Goal: Task Accomplishment & Management: Complete application form

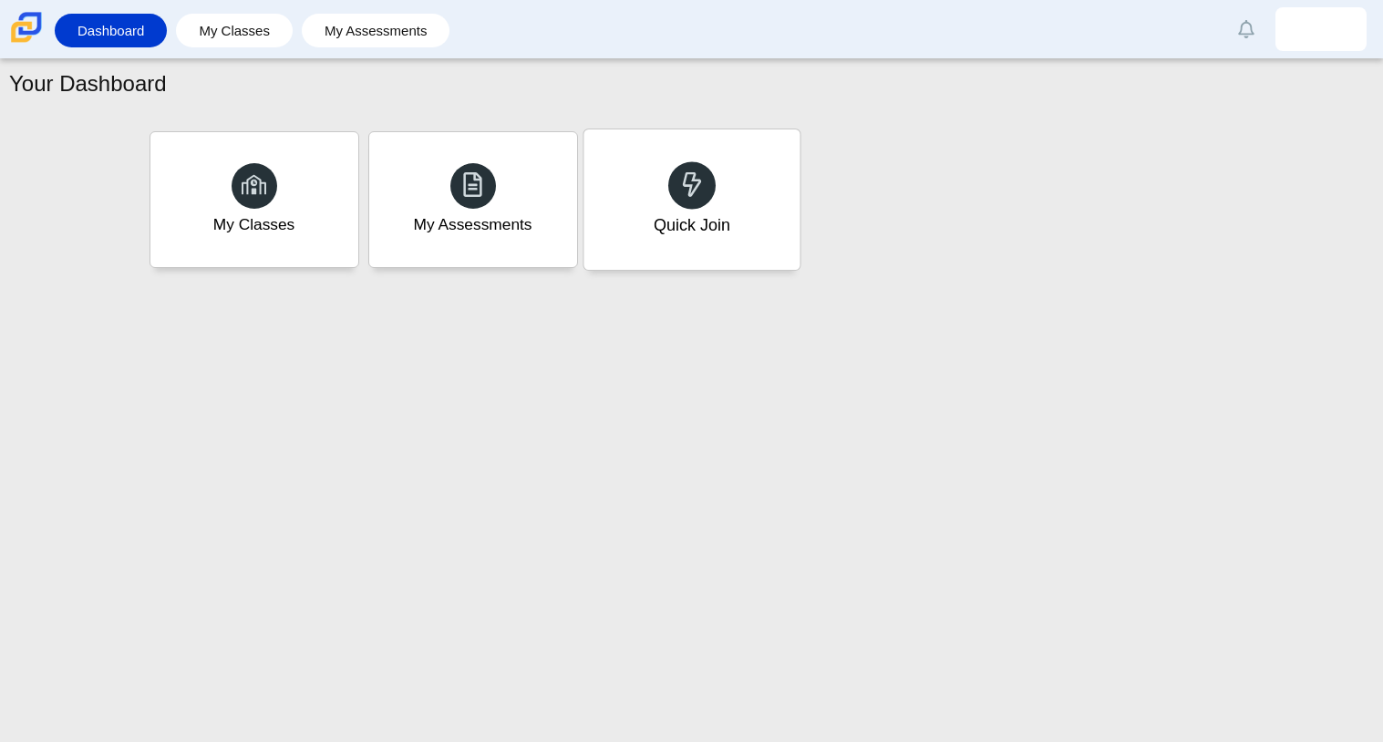
click at [649, 179] on div "Quick Join" at bounding box center [692, 199] width 216 height 140
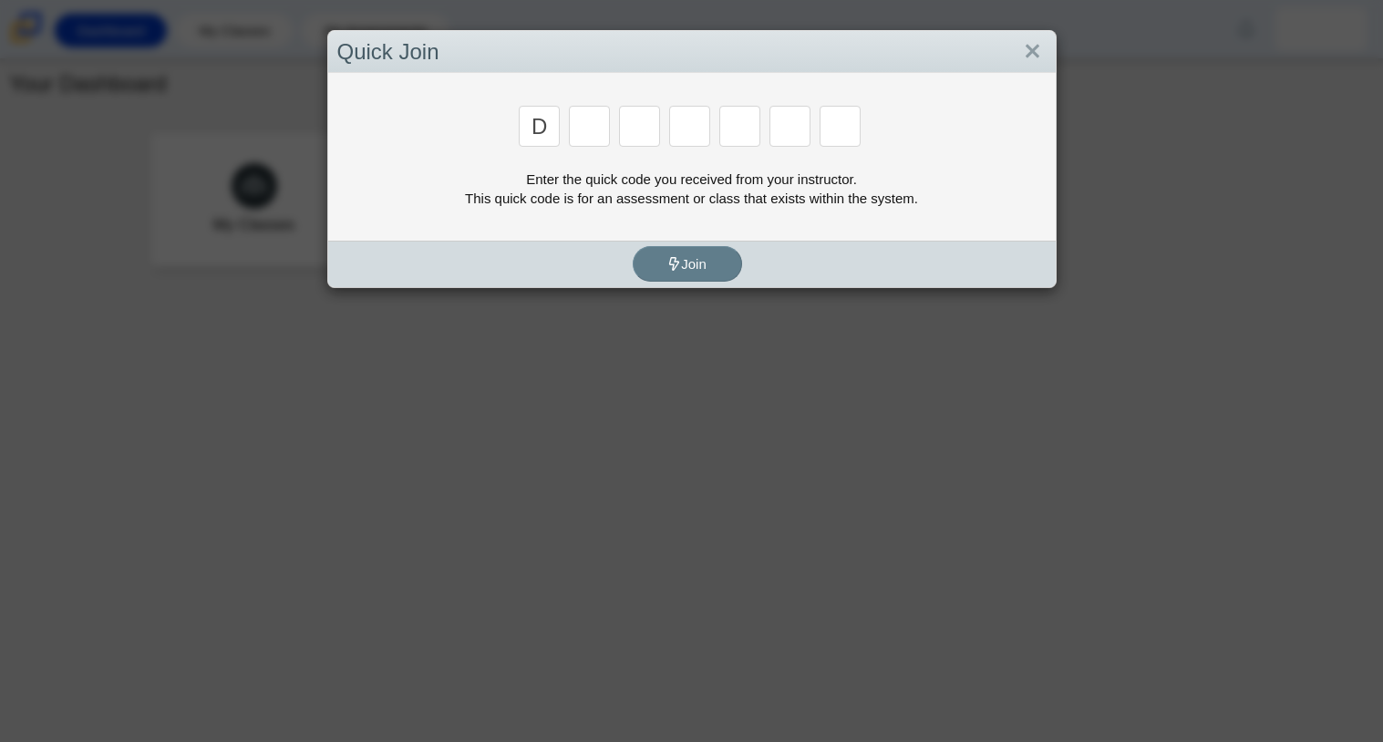
type input "D"
type input "a"
type input "w"
type input "n"
type input "a"
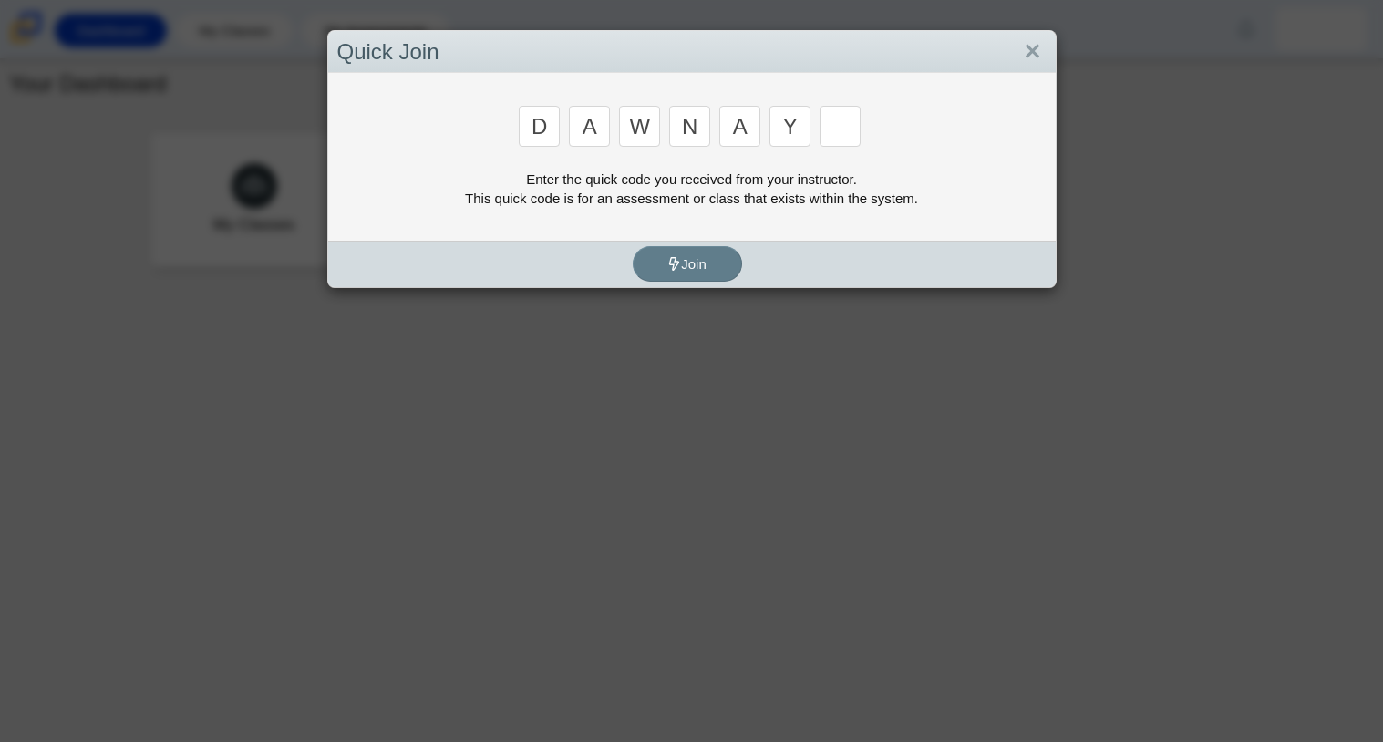
type input "y"
type input "3"
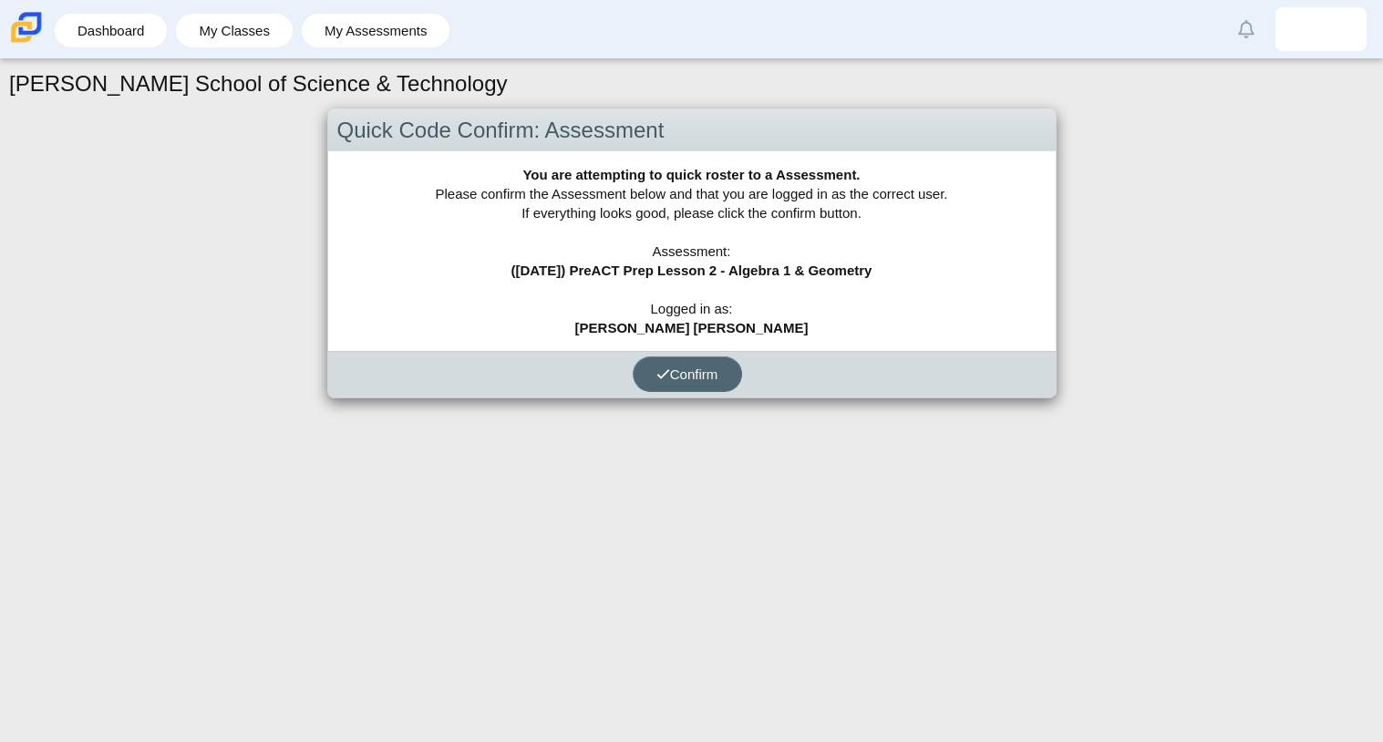
click at [666, 363] on button "Confirm" at bounding box center [687, 374] width 109 height 36
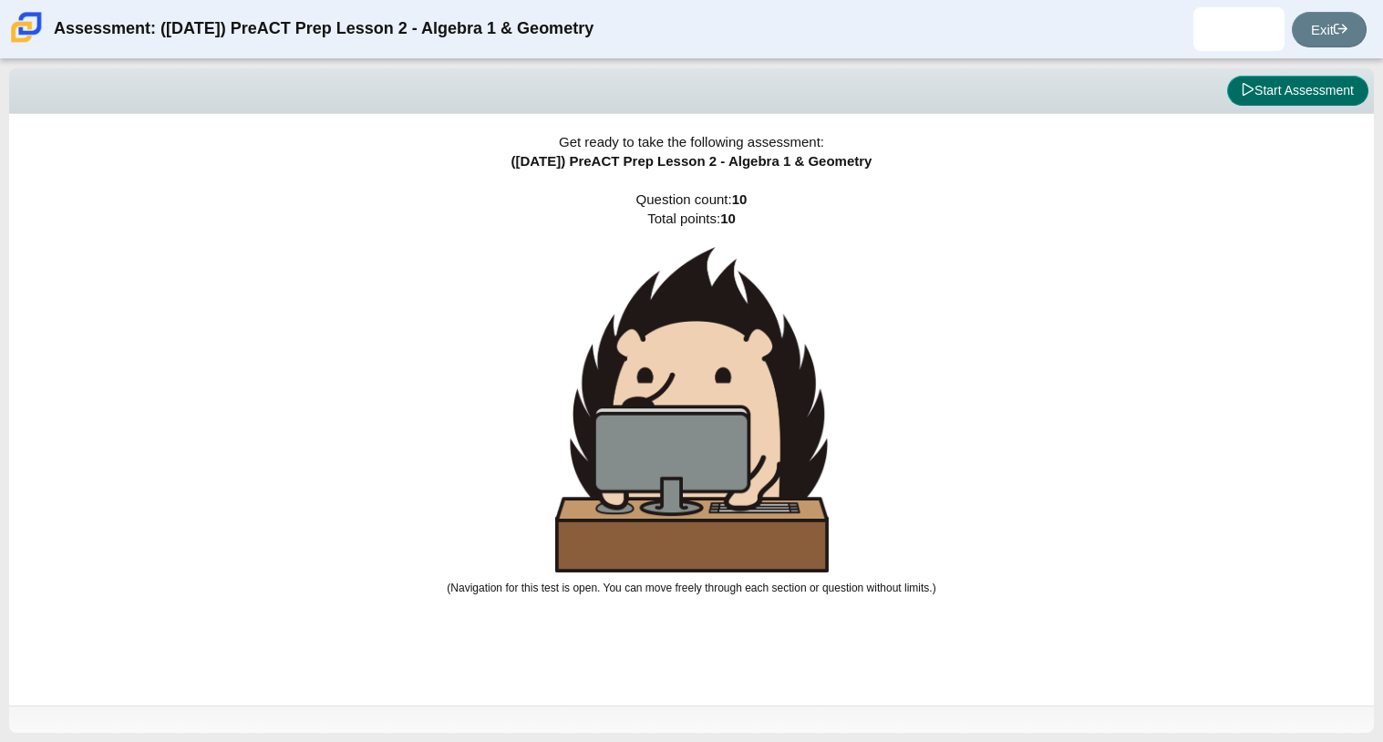
click at [1313, 87] on button "Start Assessment" at bounding box center [1297, 91] width 141 height 31
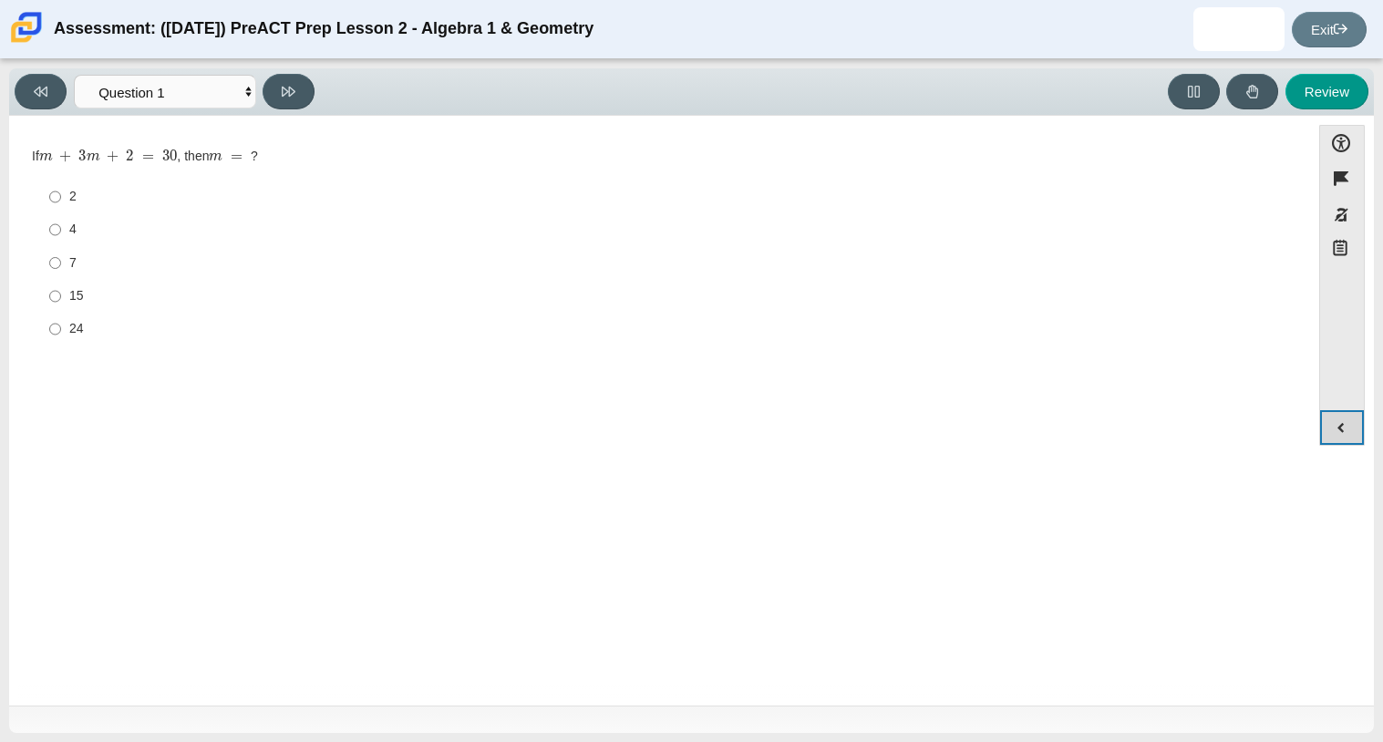
click at [1338, 418] on button "Expand menu" at bounding box center [1342, 427] width 44 height 35
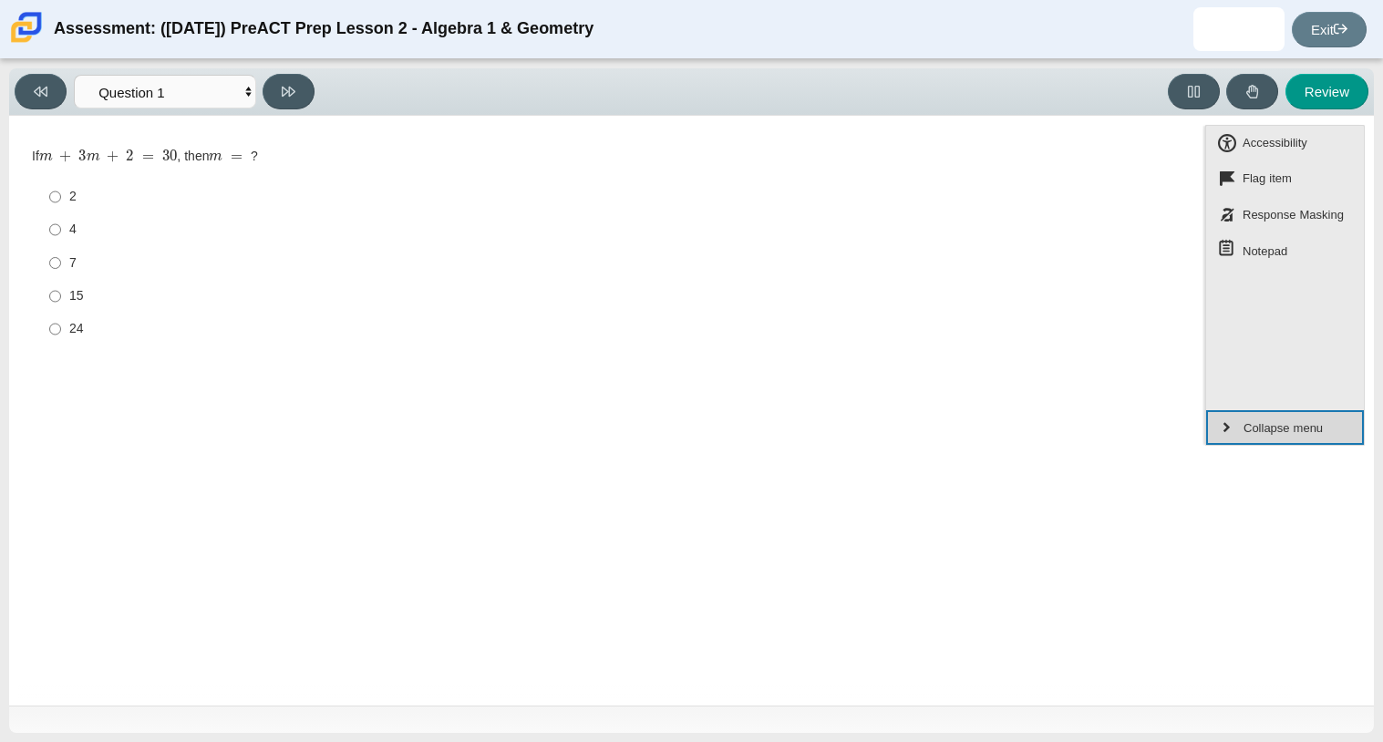
click at [1338, 418] on button "Collapse menu" at bounding box center [1285, 427] width 158 height 35
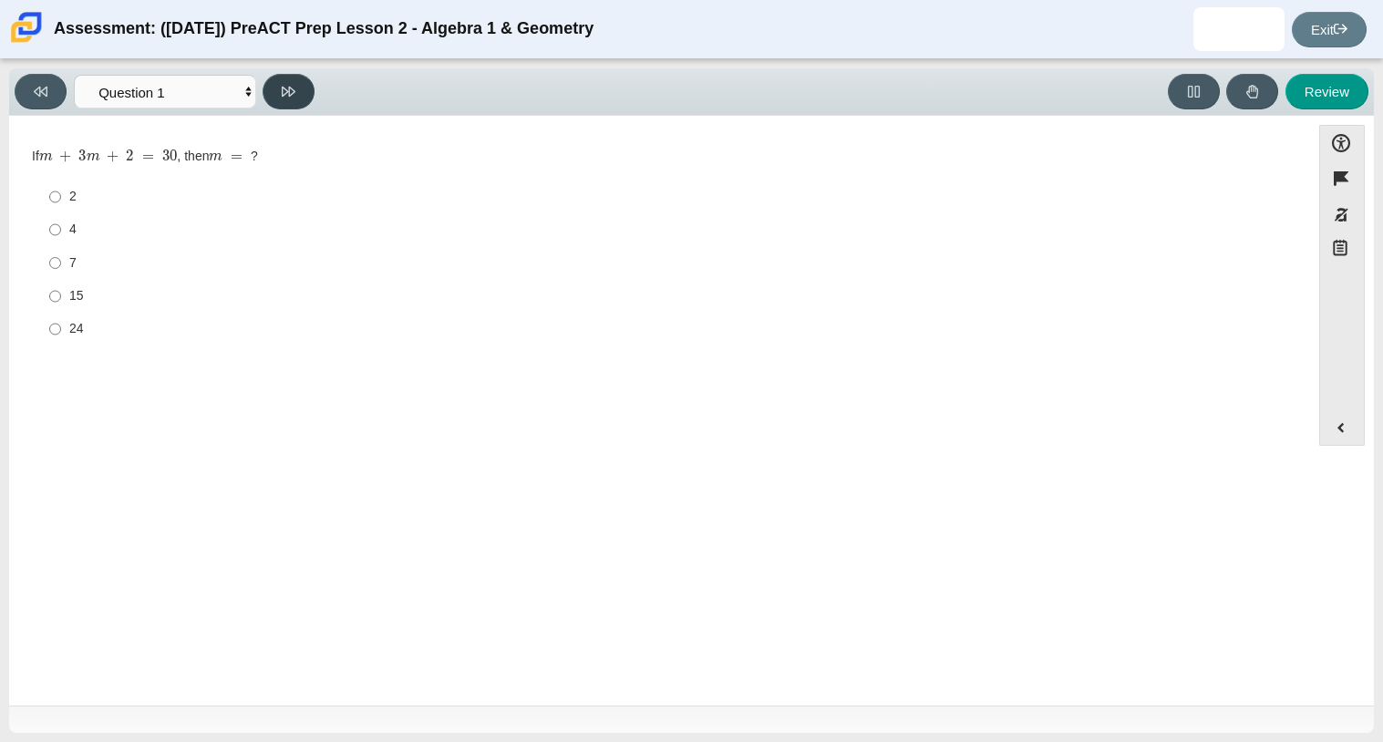
click at [291, 92] on icon at bounding box center [289, 92] width 14 height 10
click at [48, 77] on button at bounding box center [41, 92] width 52 height 36
select select "89427bb7-e313-4f00-988f-8b8255897029"
click at [52, 257] on input "7 7" at bounding box center [55, 262] width 12 height 33
radio input "true"
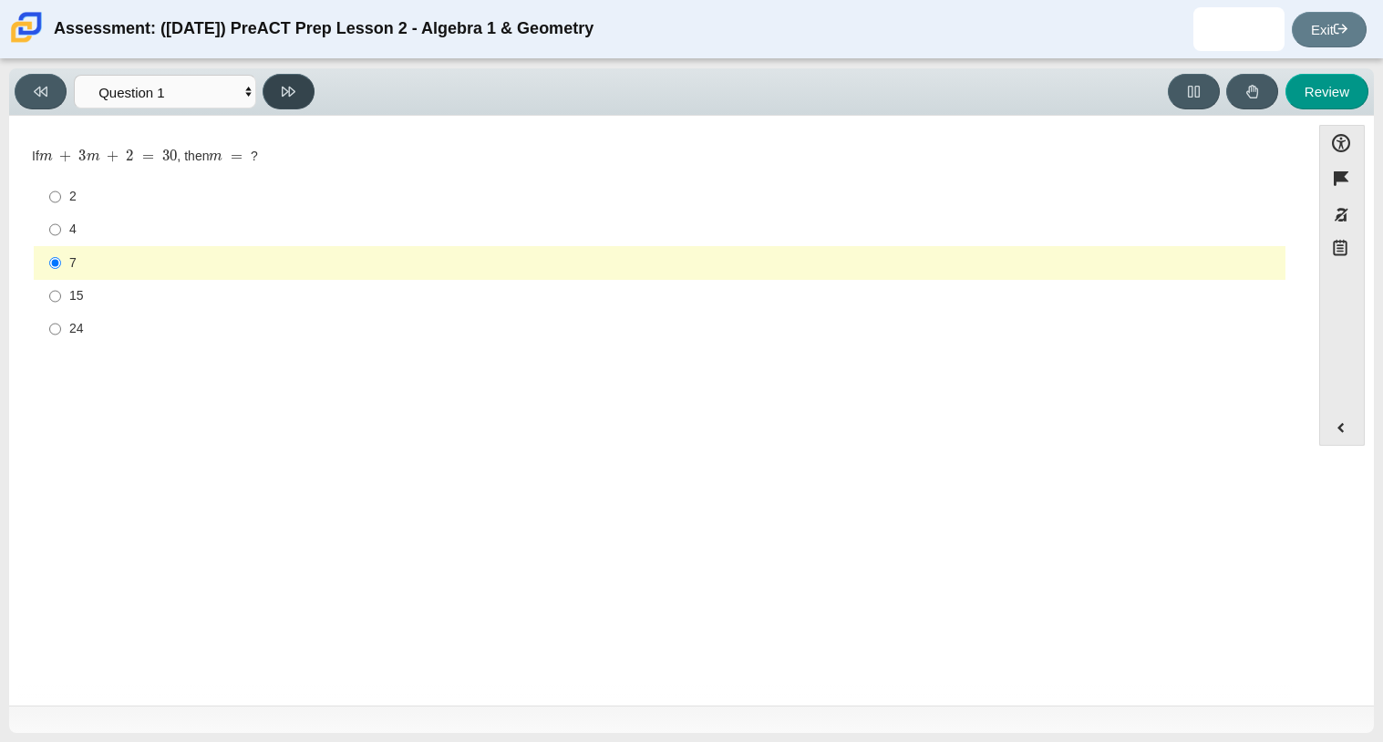
click at [282, 88] on icon at bounding box center [289, 92] width 14 height 10
select select "96b71634-eacb-4f7e-8aef-411727d9bcba"
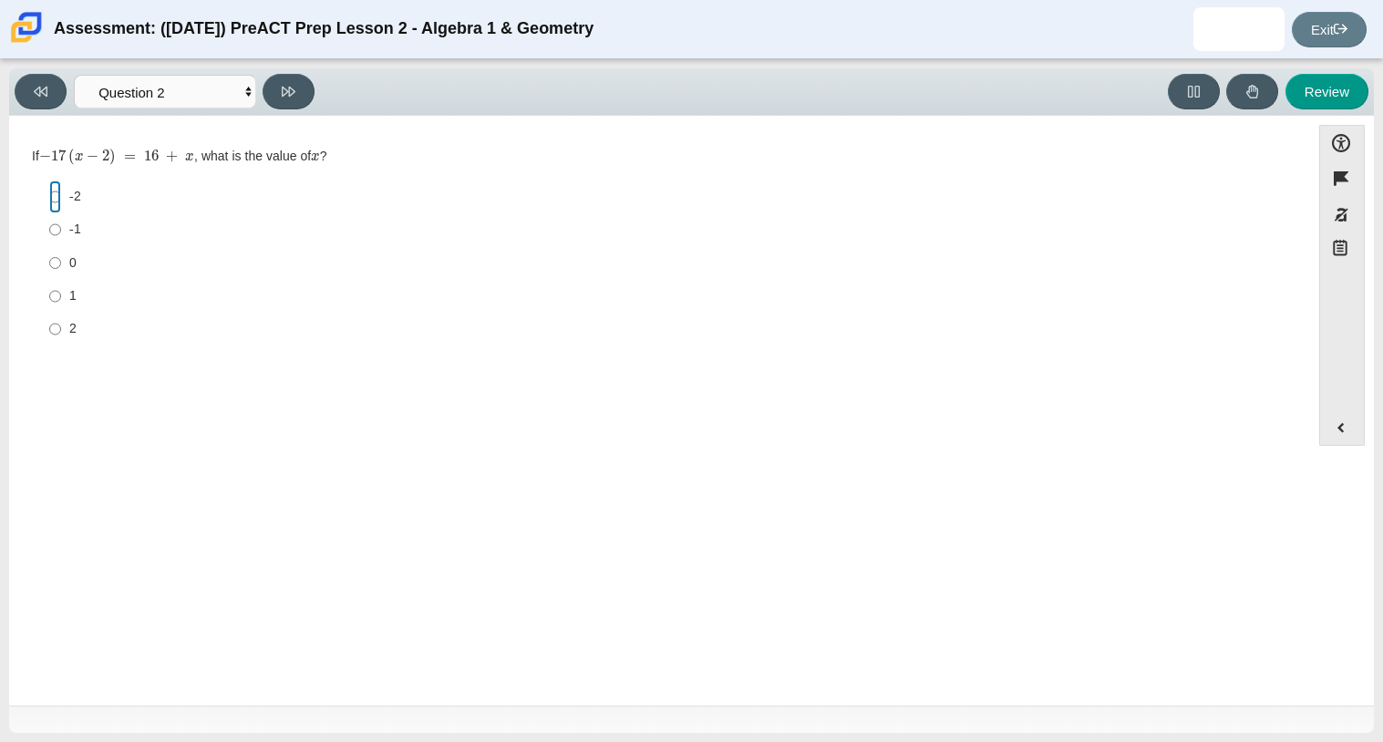
click at [56, 199] on input "-2 -2" at bounding box center [55, 197] width 12 height 33
radio input "true"
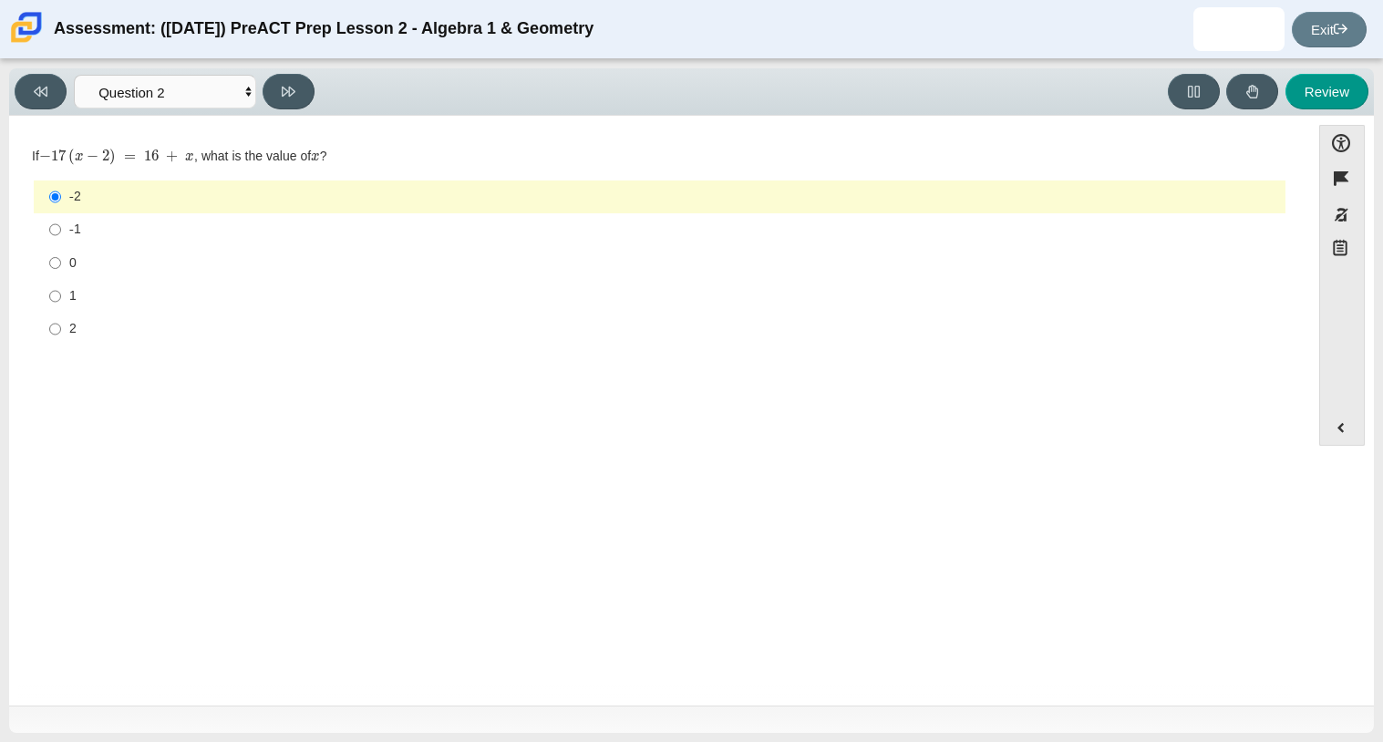
click at [63, 332] on label "2 2" at bounding box center [660, 329] width 1249 height 33
click at [61, 332] on input "2 2" at bounding box center [55, 329] width 12 height 33
radio input "true"
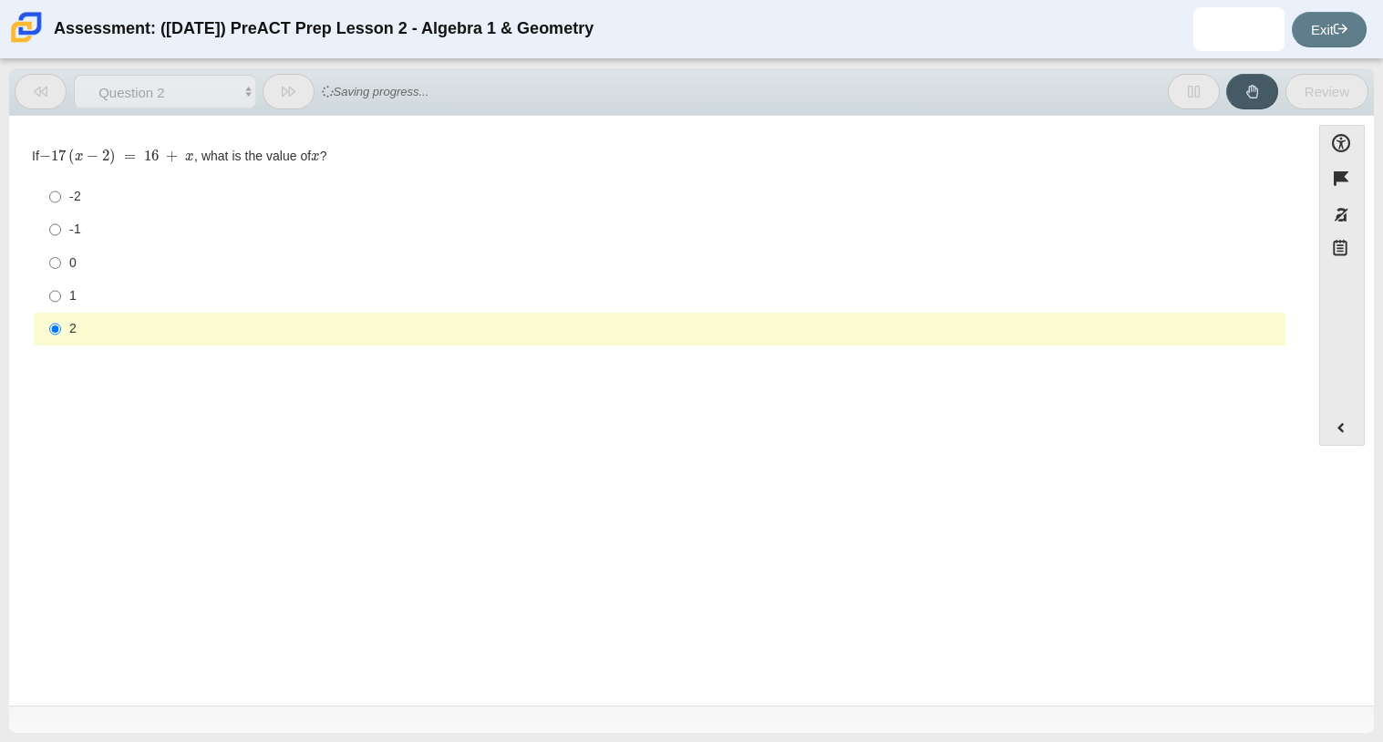
click at [67, 190] on label "-2 -2" at bounding box center [660, 197] width 1249 height 33
click at [61, 190] on input "-2 -2" at bounding box center [55, 197] width 12 height 33
radio input "true"
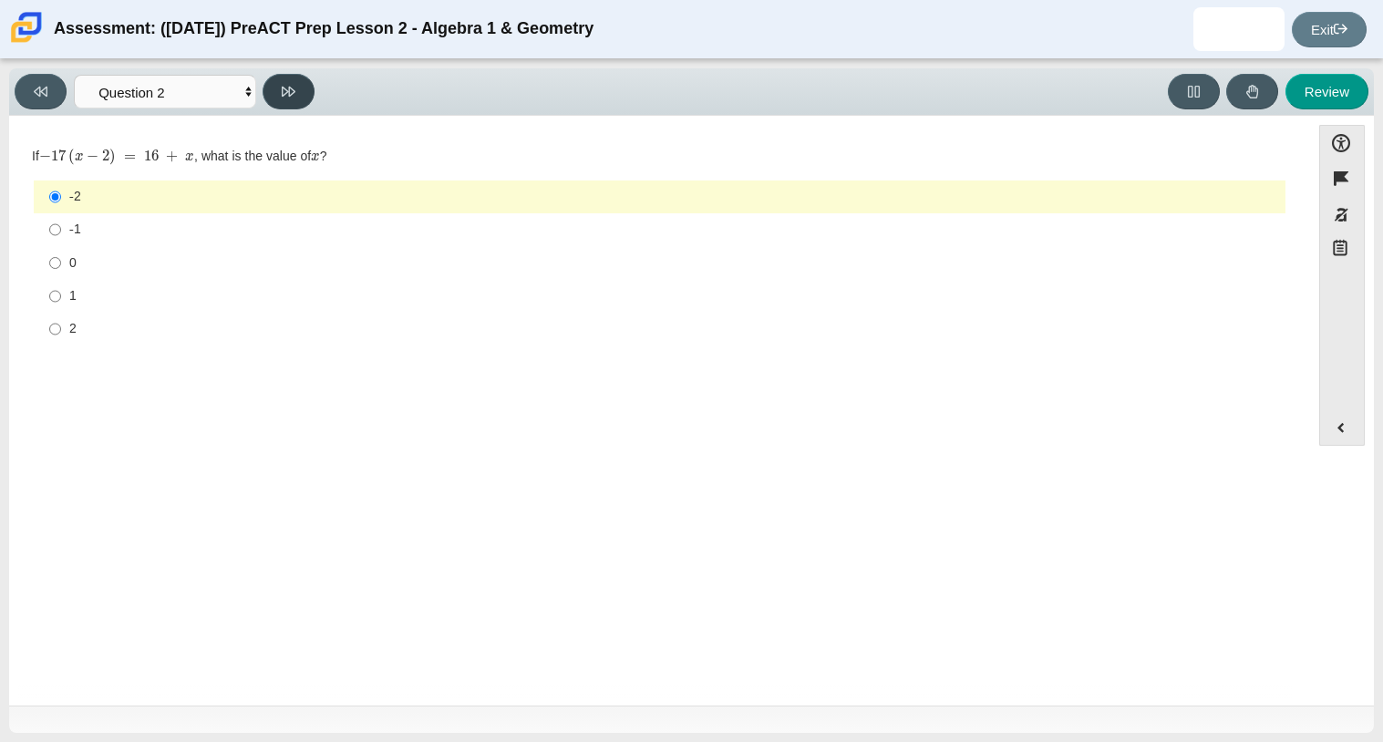
click at [294, 97] on icon at bounding box center [289, 92] width 14 height 14
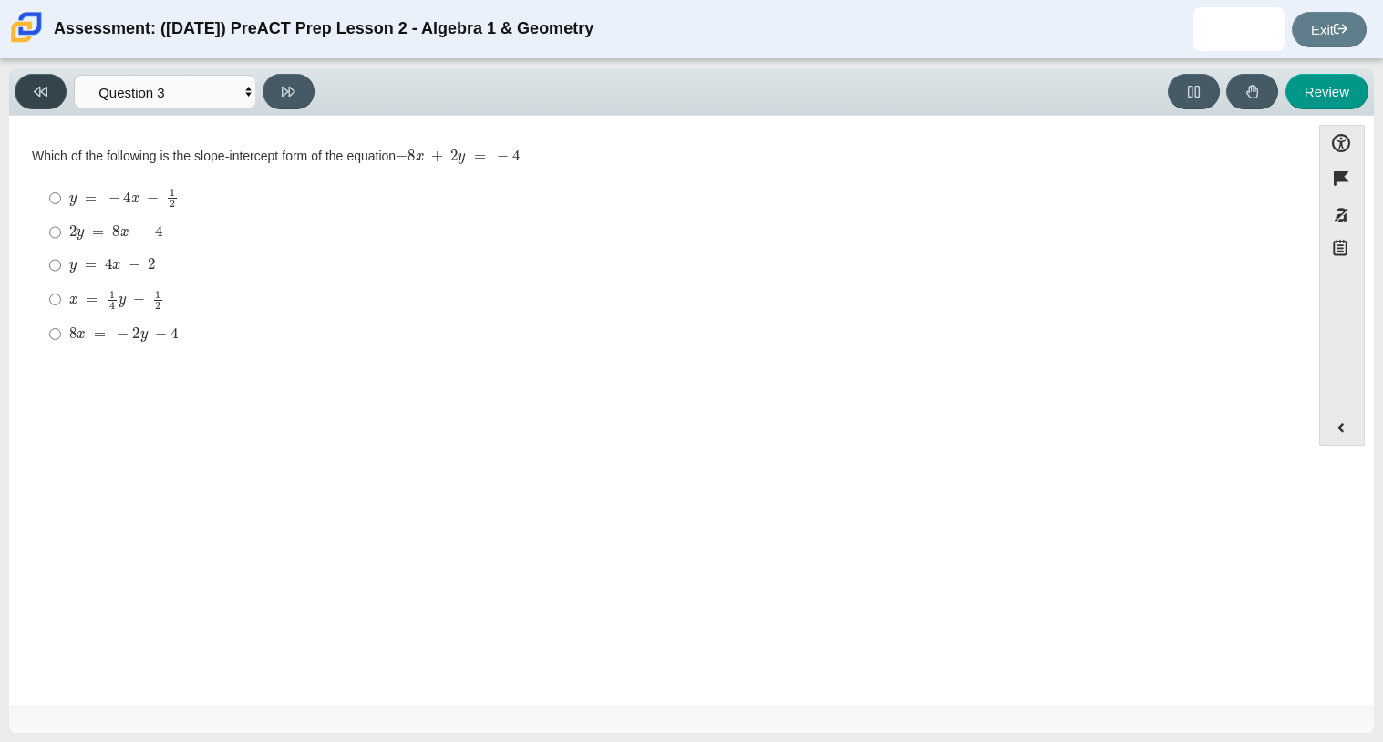
click at [56, 98] on button at bounding box center [41, 92] width 52 height 36
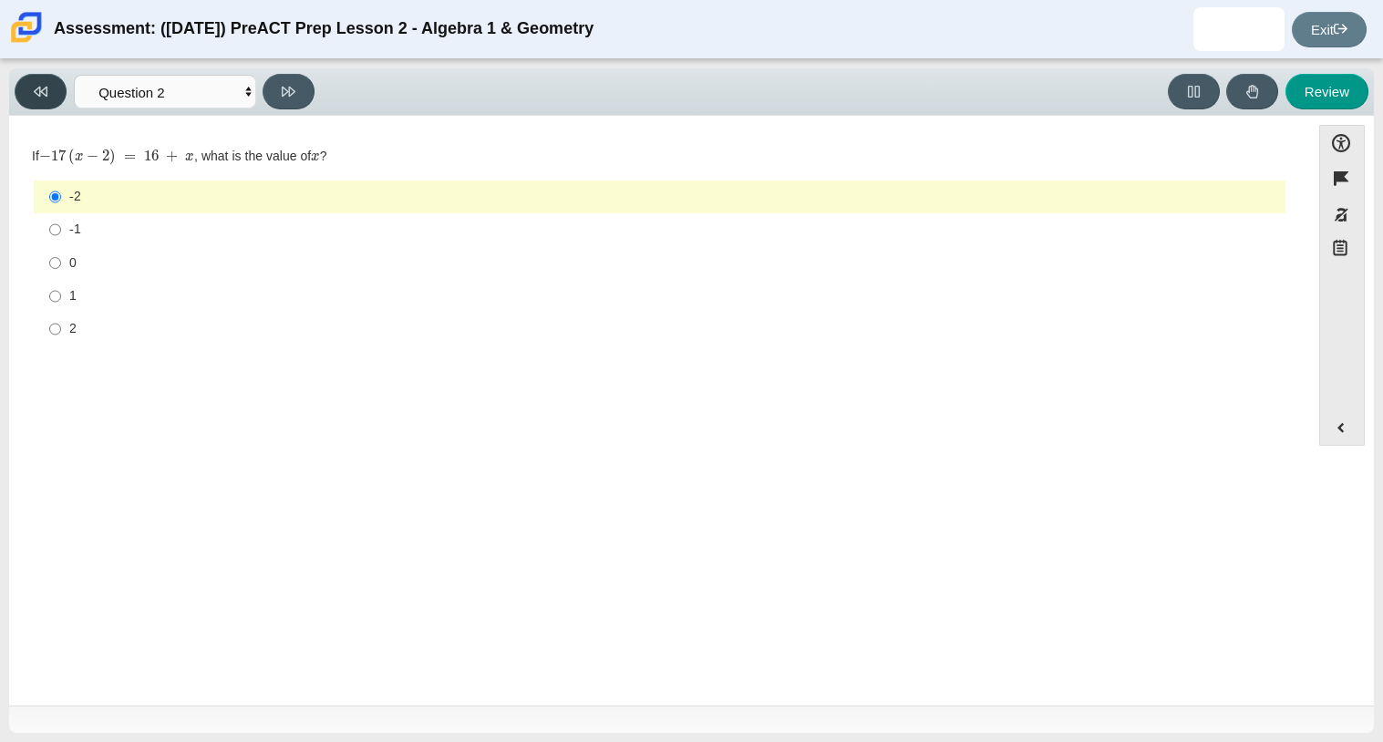
click at [56, 98] on button at bounding box center [41, 92] width 52 height 36
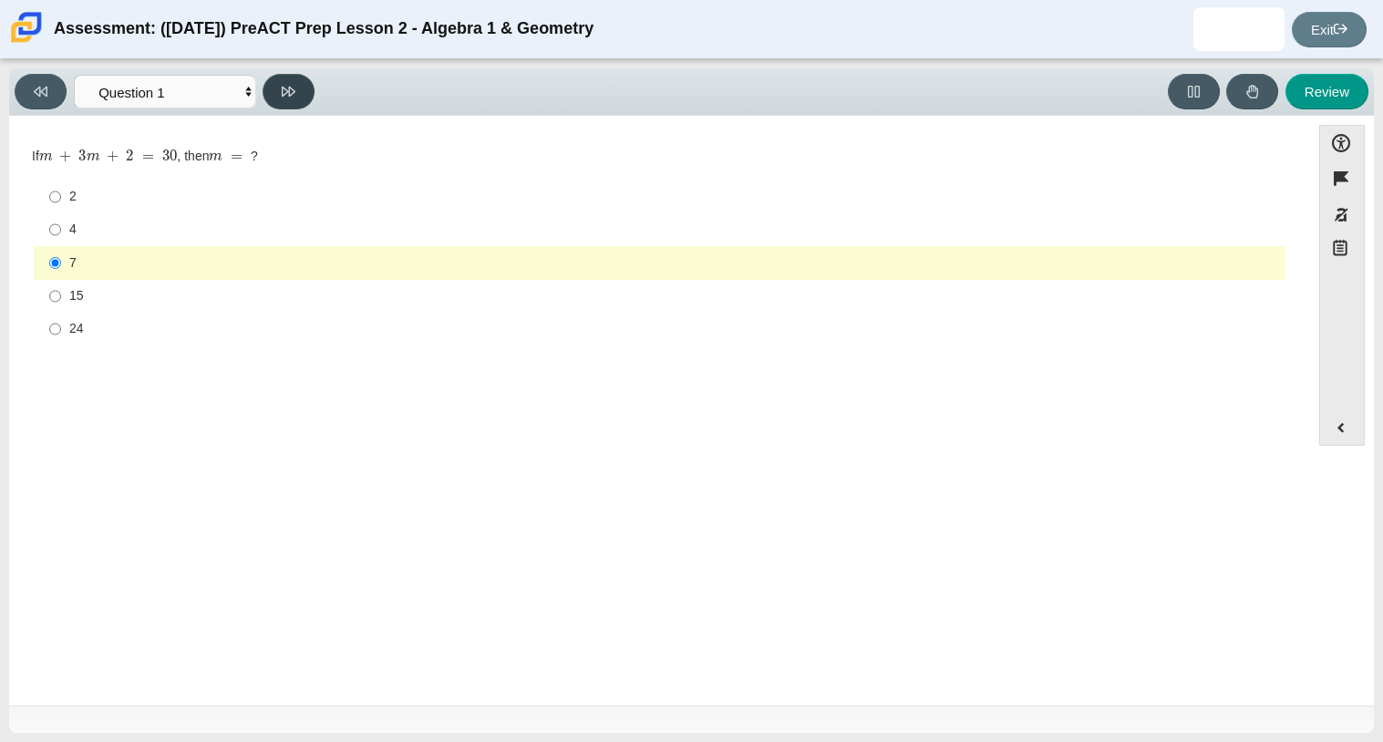
click at [267, 91] on button at bounding box center [289, 92] width 52 height 36
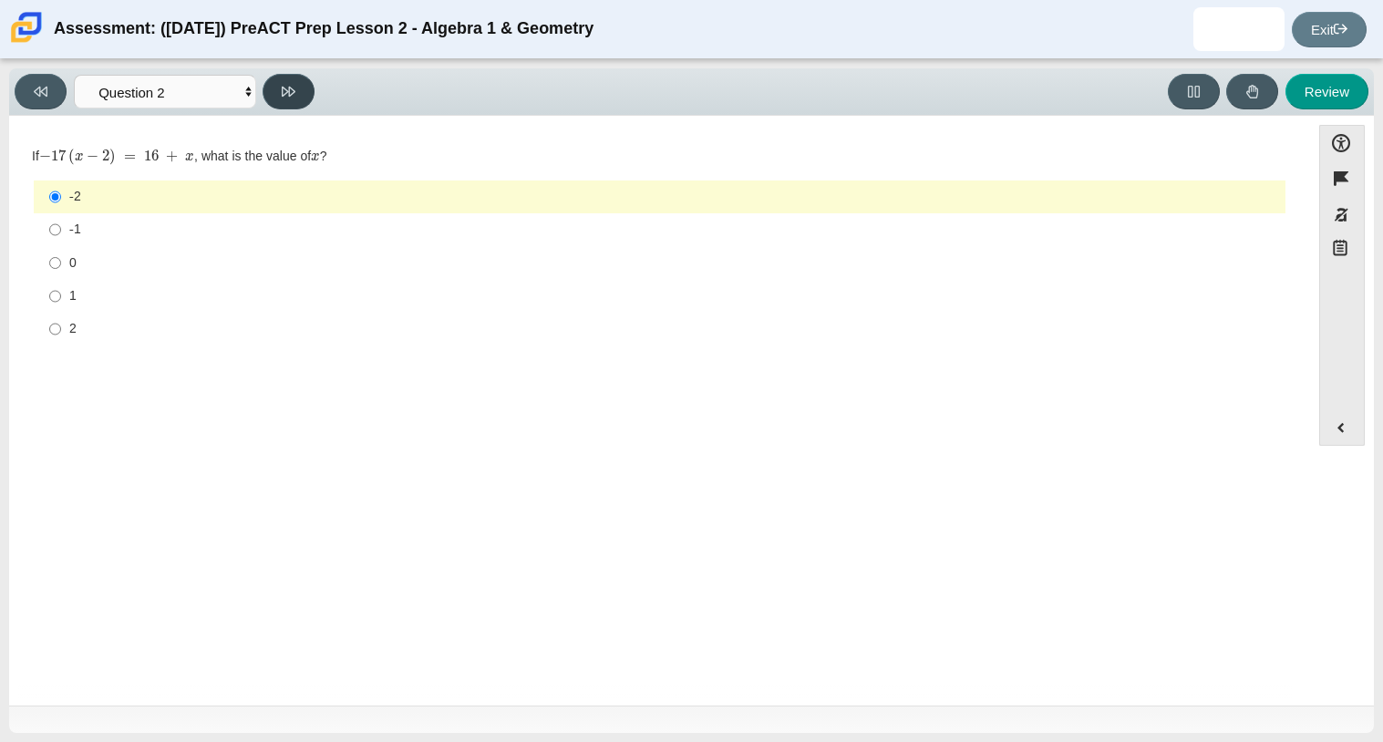
click at [267, 91] on button at bounding box center [289, 92] width 52 height 36
select select "bbf5d072-3e0b-44c4-9a12-6e7c9033f65b"
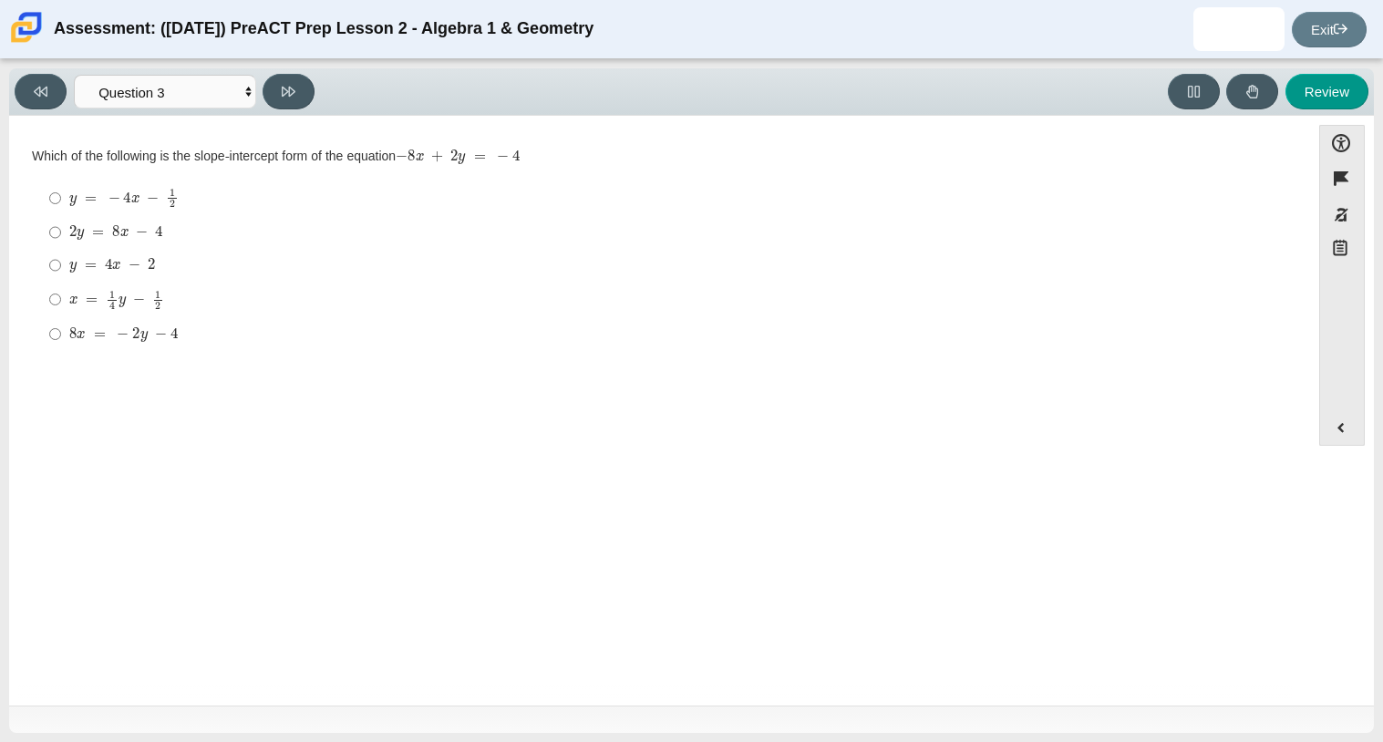
click at [63, 230] on label "2 y = 8 x − 4 2 y = 8 x − 4" at bounding box center [660, 232] width 1249 height 33
click at [61, 230] on input "2 y = 8 x − 4 2 y = 8 x − 4" at bounding box center [55, 232] width 12 height 33
radio input "true"
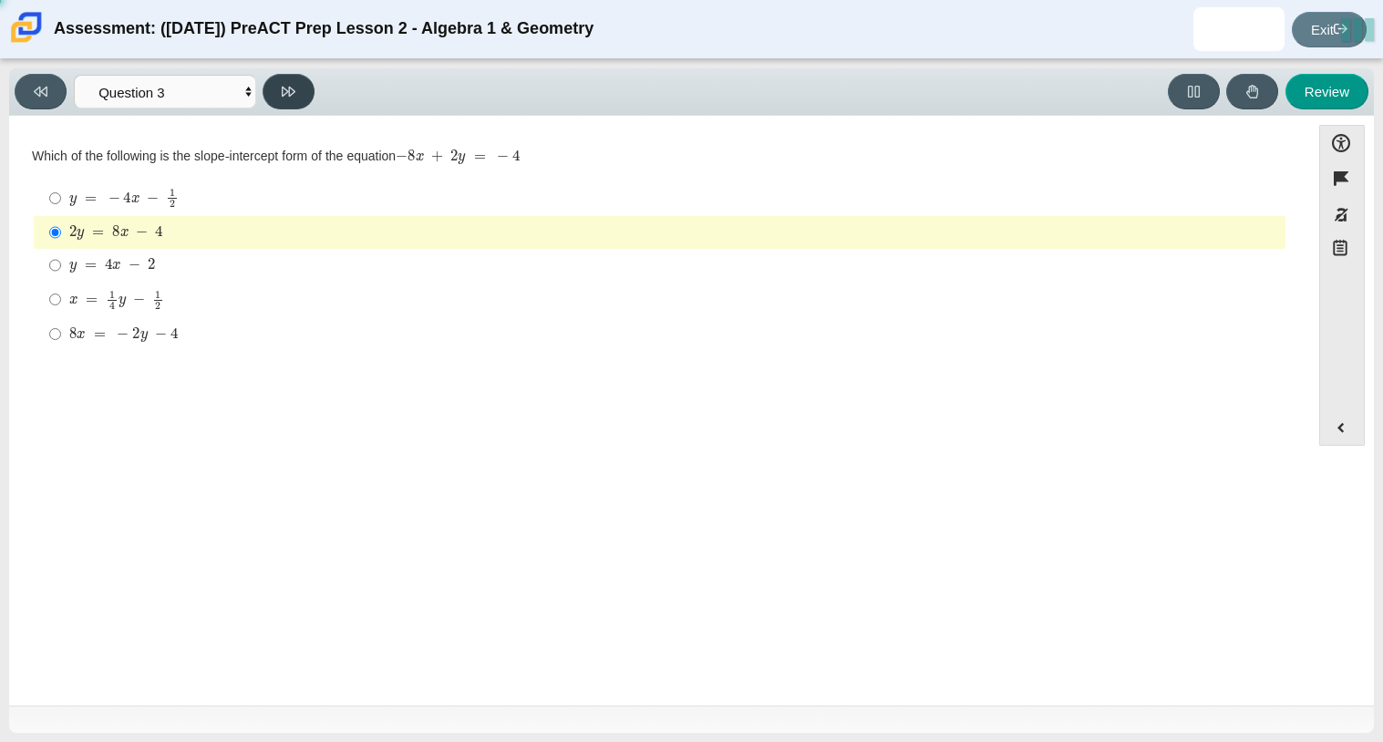
click at [282, 88] on icon at bounding box center [289, 92] width 14 height 14
select select "14773eaf-2ca1-47ae-afe7-a624a56f34b3"
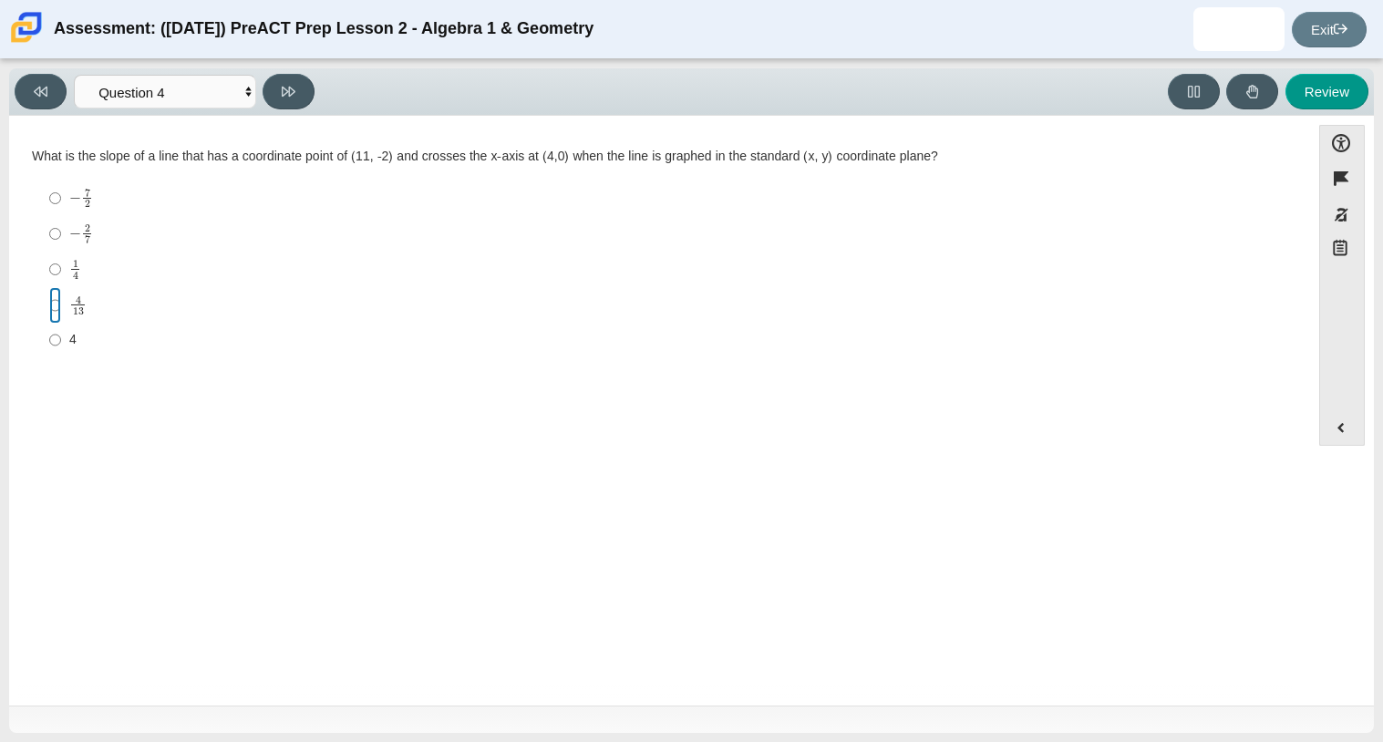
click at [60, 303] on input "4 13 4 over 13" at bounding box center [55, 305] width 12 height 36
radio input "true"
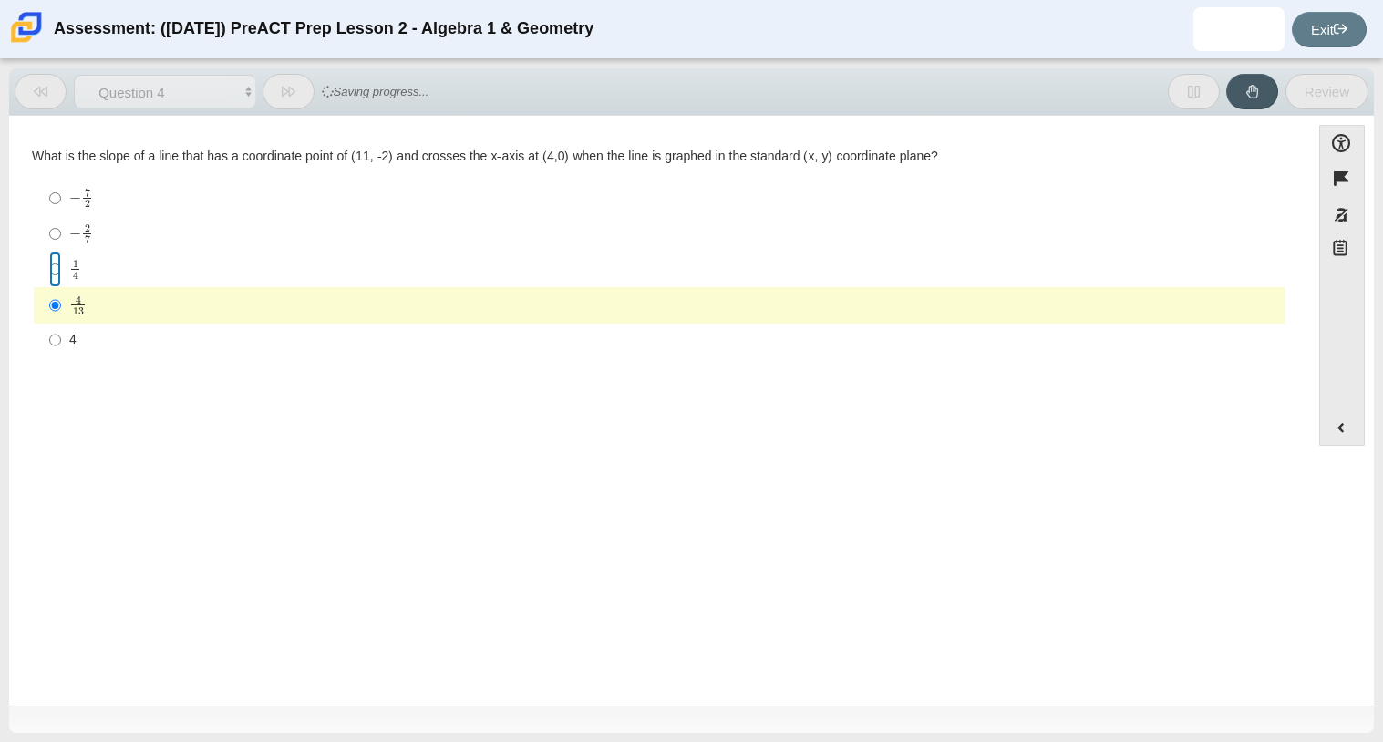
click at [53, 257] on input "1 4 1 fourth" at bounding box center [55, 270] width 12 height 36
radio input "true"
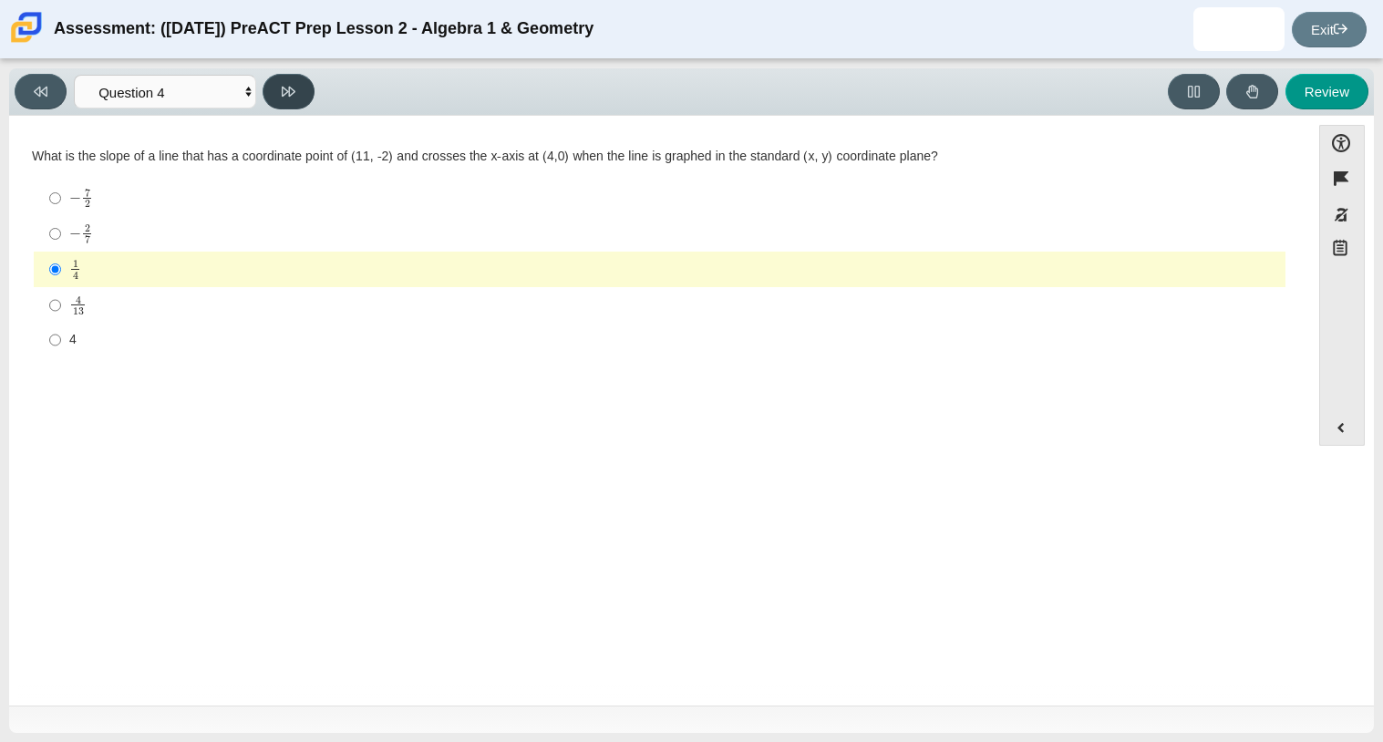
click at [278, 80] on button at bounding box center [289, 92] width 52 height 36
select select "ce81fe10-bf29-4b5e-8bd7-4f47f2fed4d8"
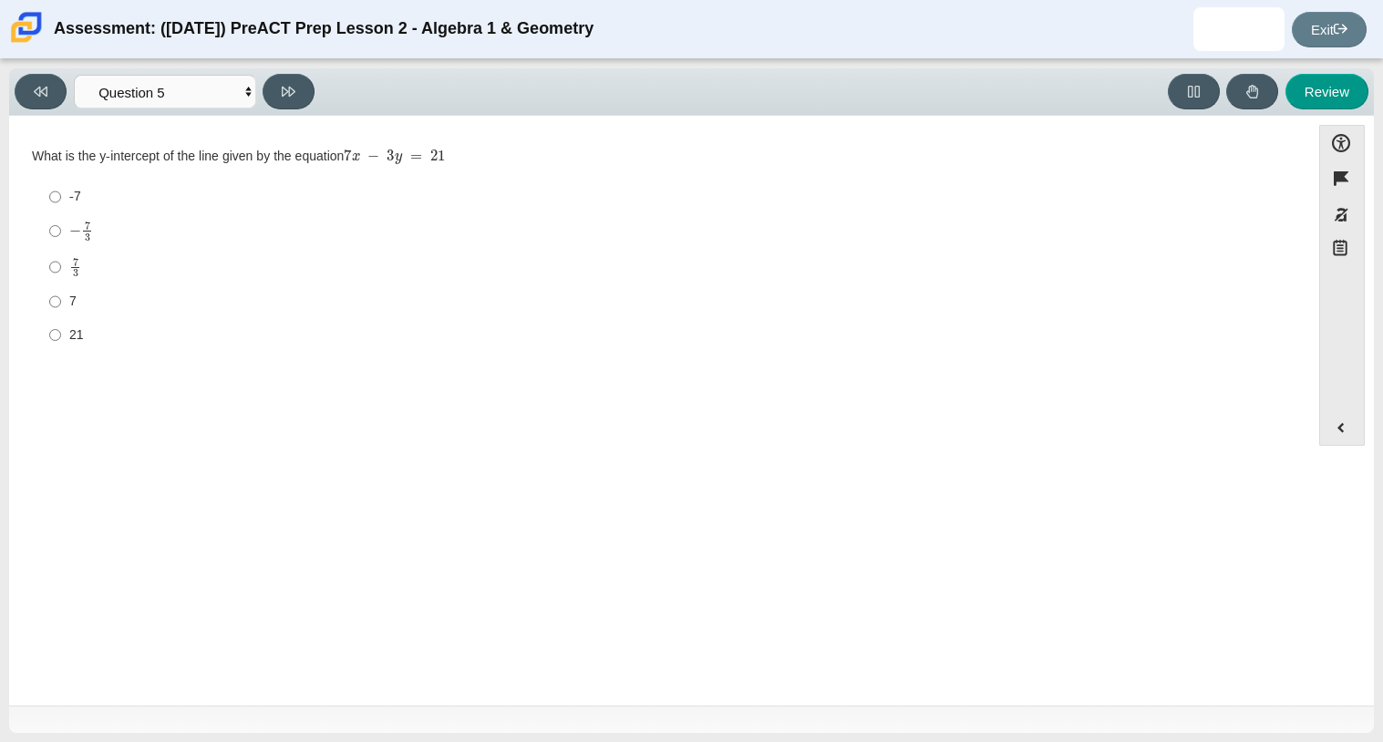
click at [64, 301] on label "7 7" at bounding box center [660, 301] width 1249 height 33
click at [61, 301] on input "7 7" at bounding box center [55, 301] width 12 height 33
radio input "true"
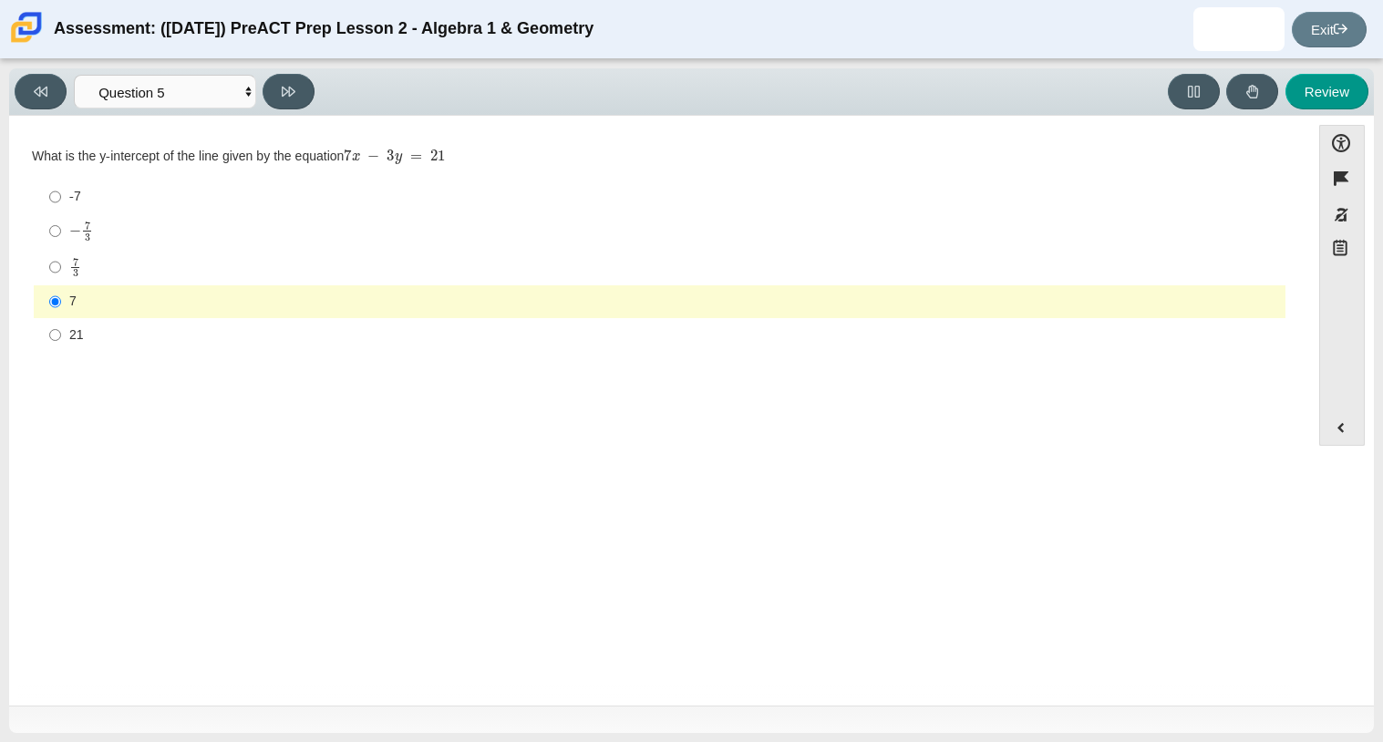
click at [121, 375] on div "Question What is the y-intercept of the line given by the equation 7 x − 3 y = …" at bounding box center [659, 253] width 1283 height 249
click at [279, 79] on button at bounding box center [289, 92] width 52 height 36
select select "ec95ace6-bebc-42b8-9428-40567494d4da"
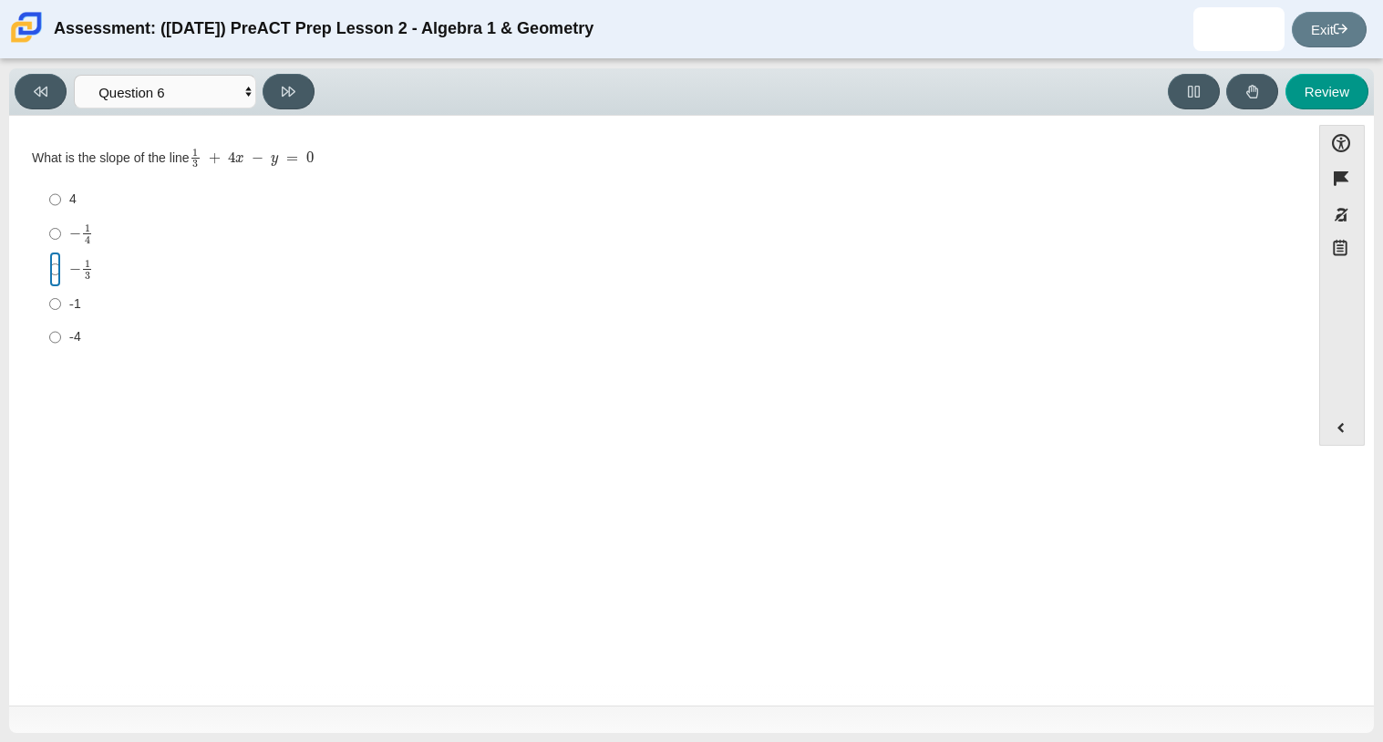
click at [54, 261] on input "− 1 3 negative 1 third" at bounding box center [55, 270] width 12 height 36
radio input "true"
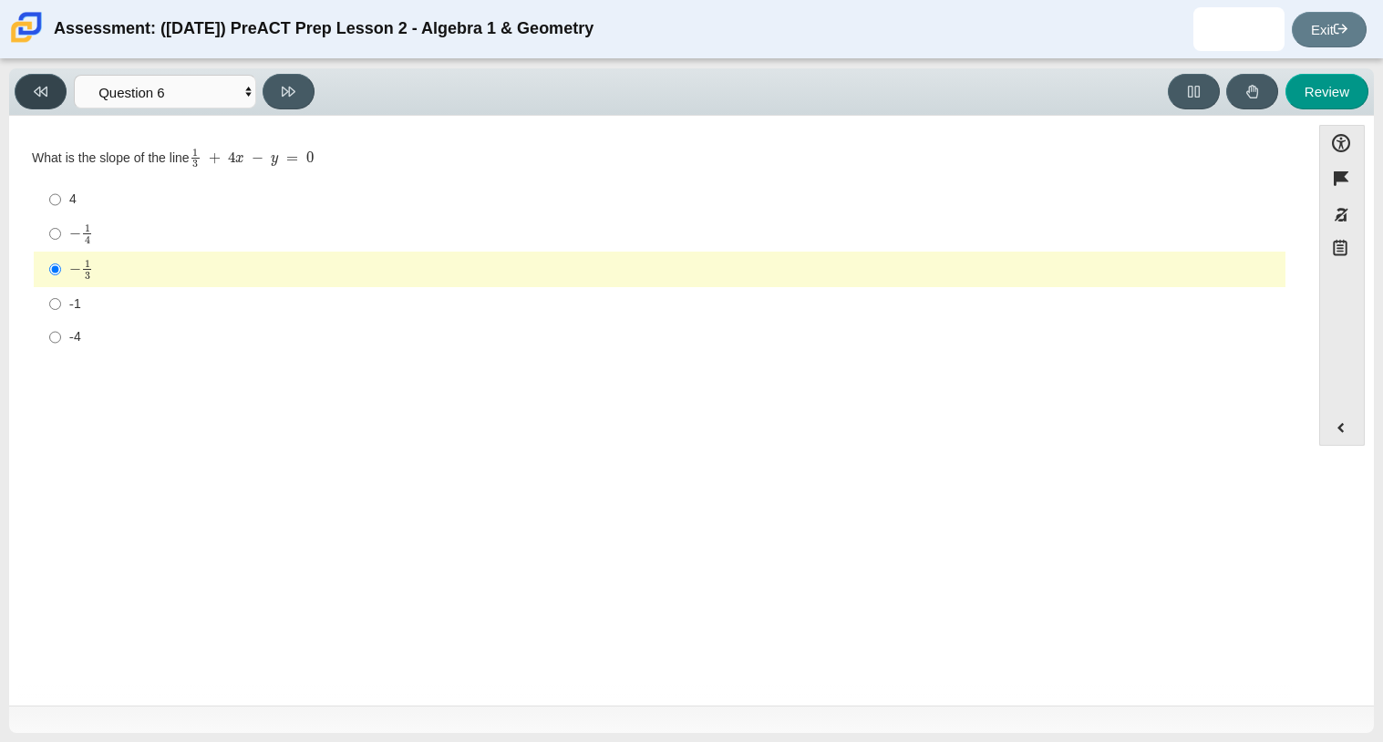
click at [55, 88] on button at bounding box center [41, 92] width 52 height 36
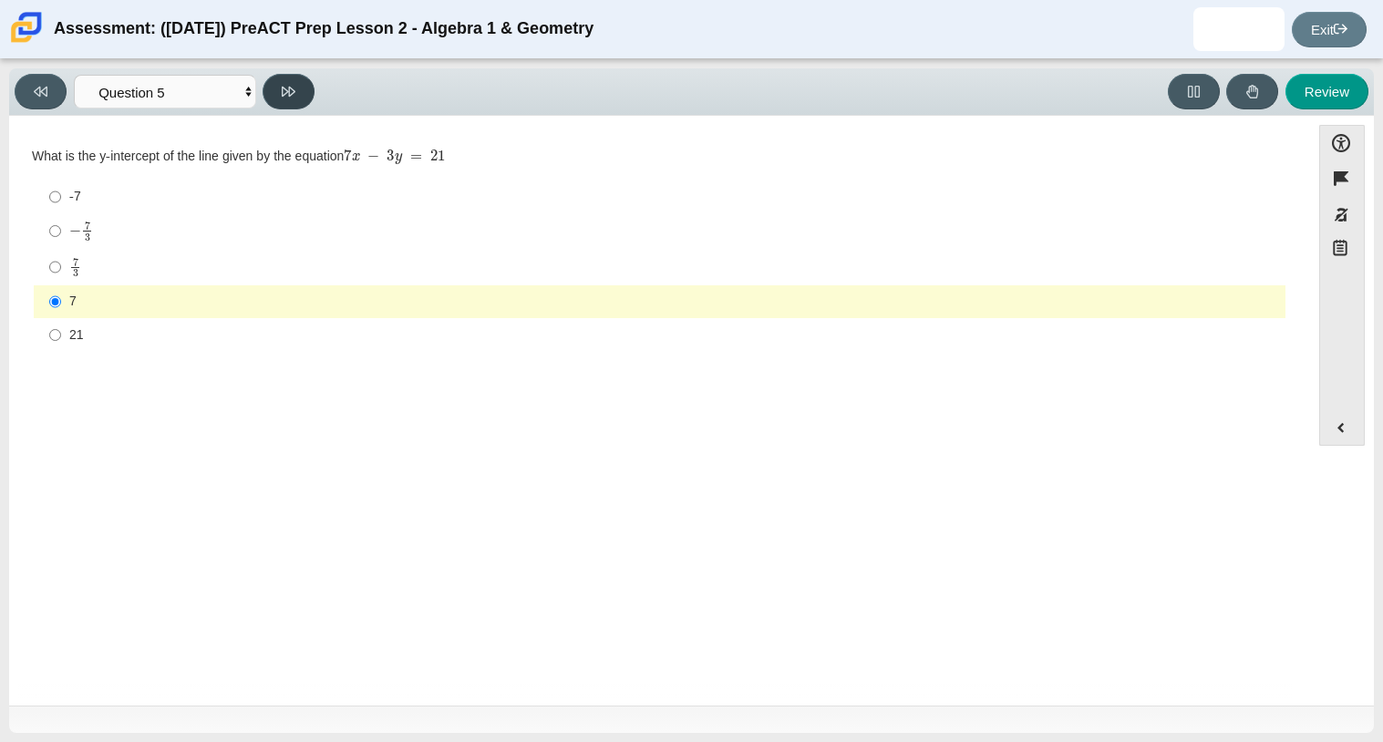
click at [291, 99] on button at bounding box center [289, 92] width 52 height 36
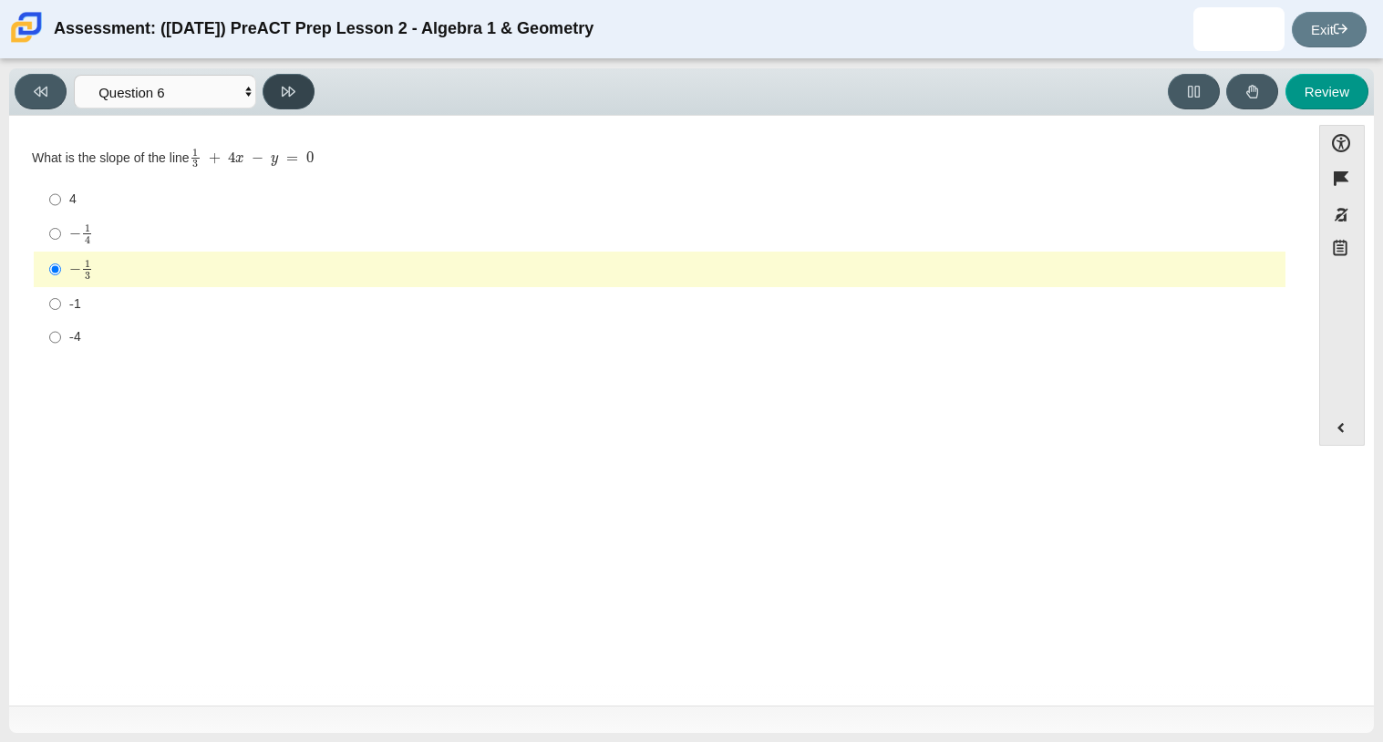
click at [291, 99] on button at bounding box center [289, 92] width 52 height 36
select select "ed62e223-81bd-4cbf-ab48-ab975844bd1f"
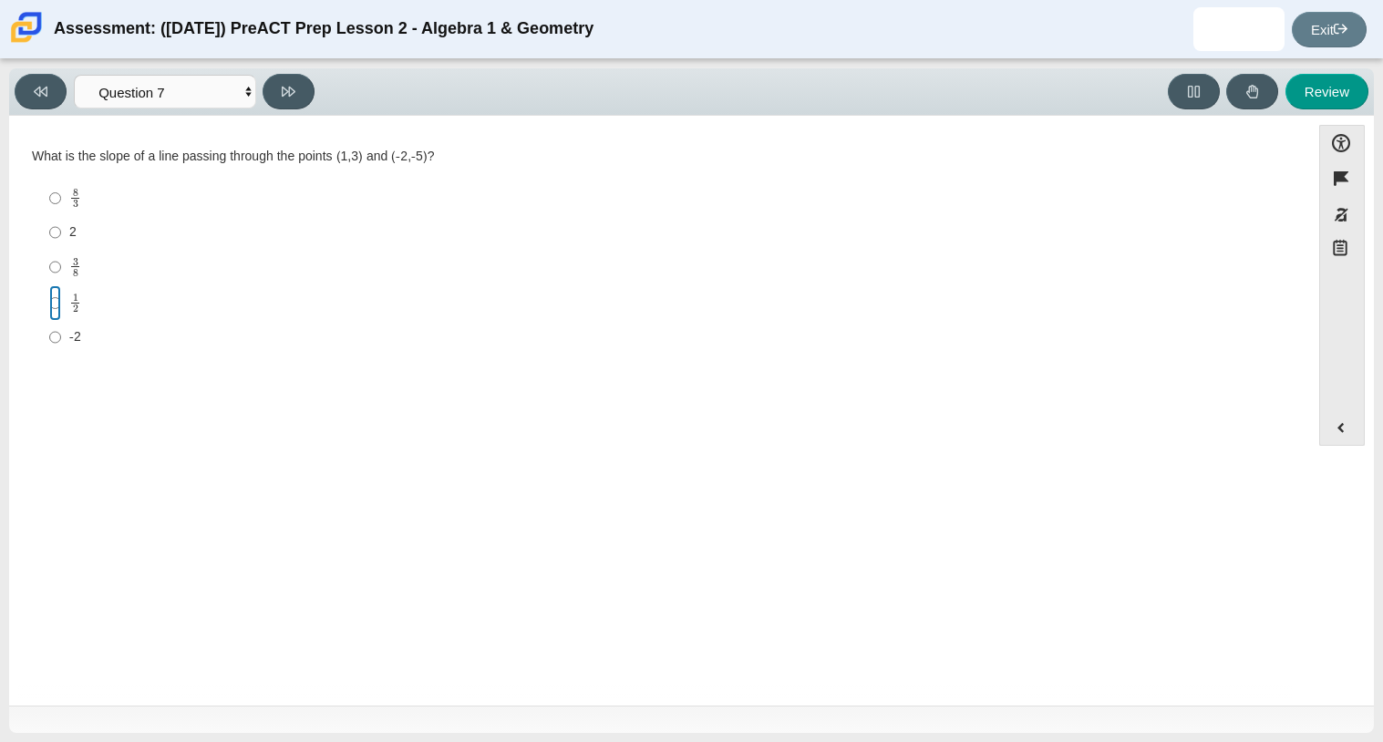
click at [52, 305] on input "1 2 1 half" at bounding box center [55, 303] width 12 height 36
radio input "true"
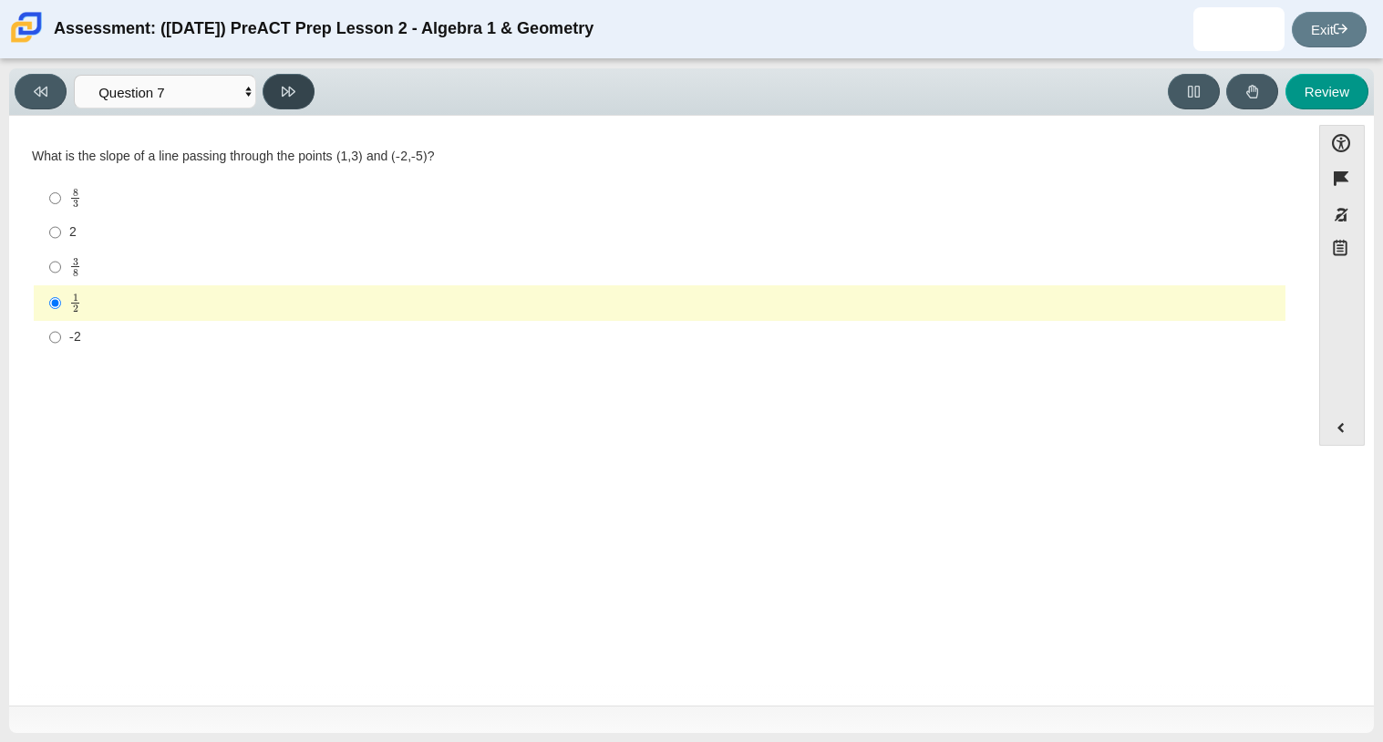
click at [282, 90] on icon at bounding box center [289, 92] width 14 height 14
select select "97f4f5fa-a52e-4fed-af51-565bfcdf47cb"
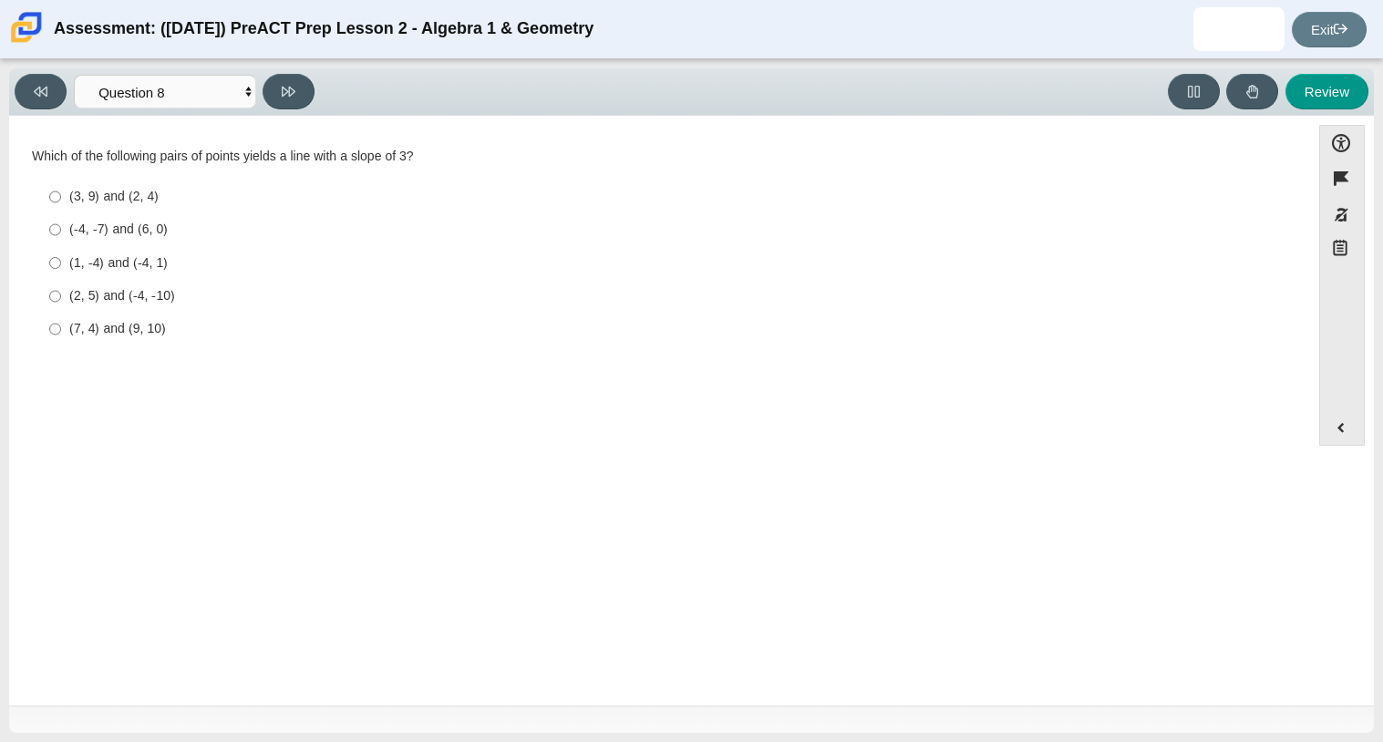
click at [126, 260] on div "(1, -4) and (-4, 1)" at bounding box center [673, 263] width 1209 height 18
click at [61, 260] on input "(1, -4) and (-4, 1) (1, -4) and (-4, 1)" at bounding box center [55, 262] width 12 height 33
radio input "true"
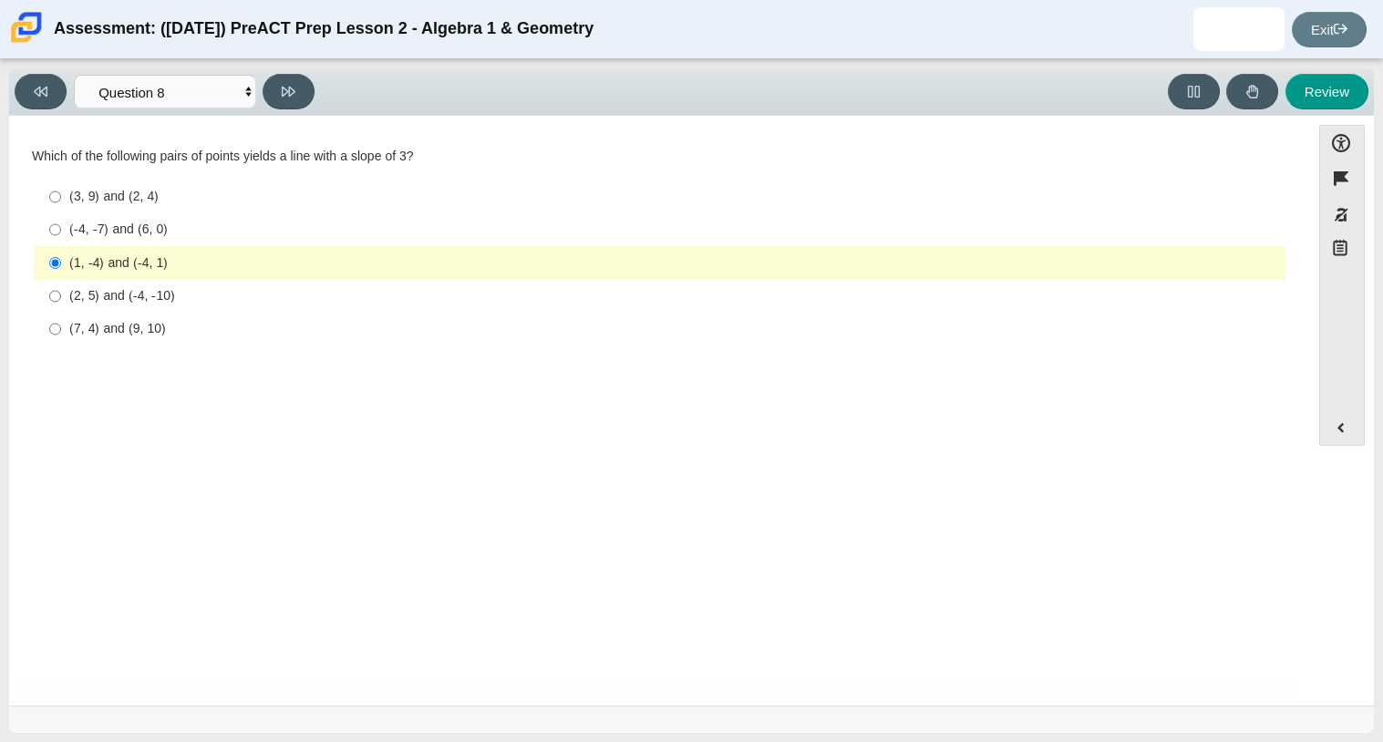
click at [57, 69] on div "Viewing Question 8 of 10 in Pacing Mode Questions Question 1 Question 2 Questio…" at bounding box center [691, 91] width 1365 height 47
click at [57, 88] on button at bounding box center [41, 92] width 52 height 36
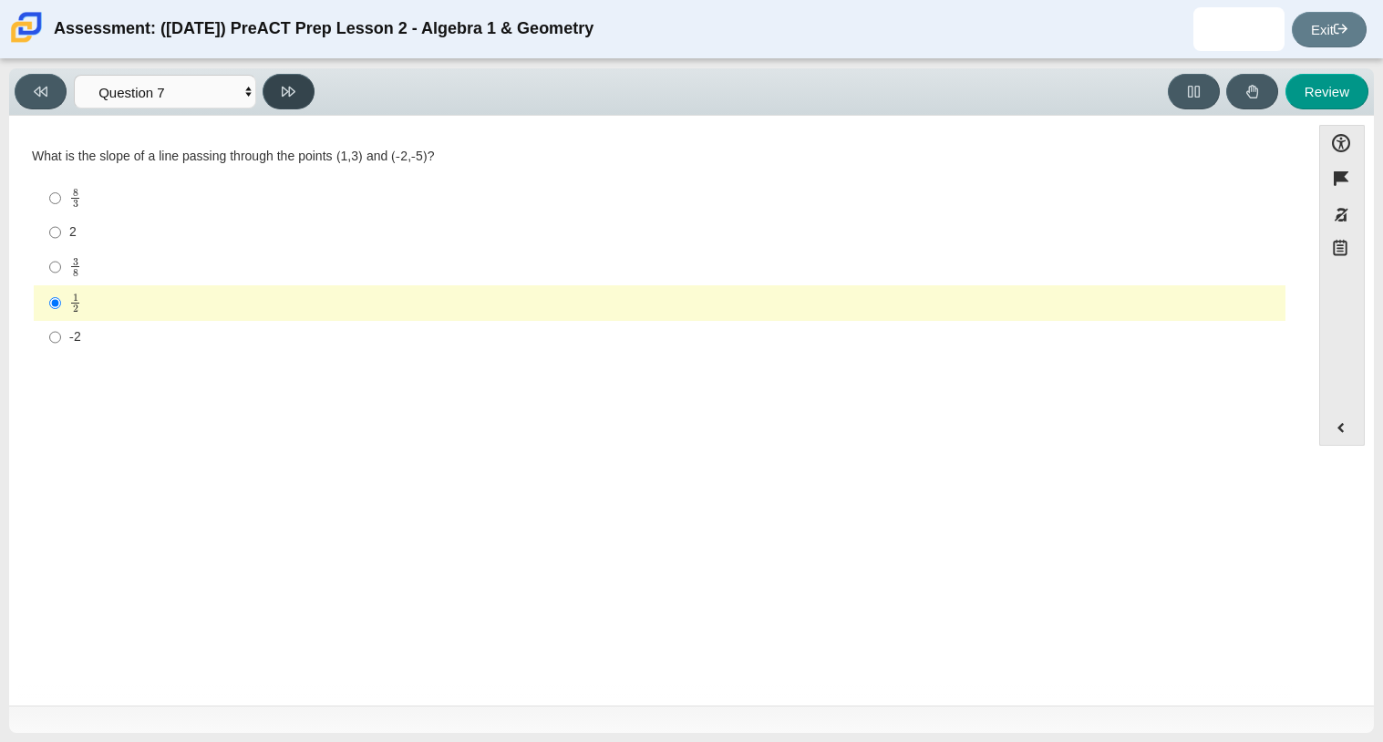
click at [289, 99] on button at bounding box center [289, 92] width 52 height 36
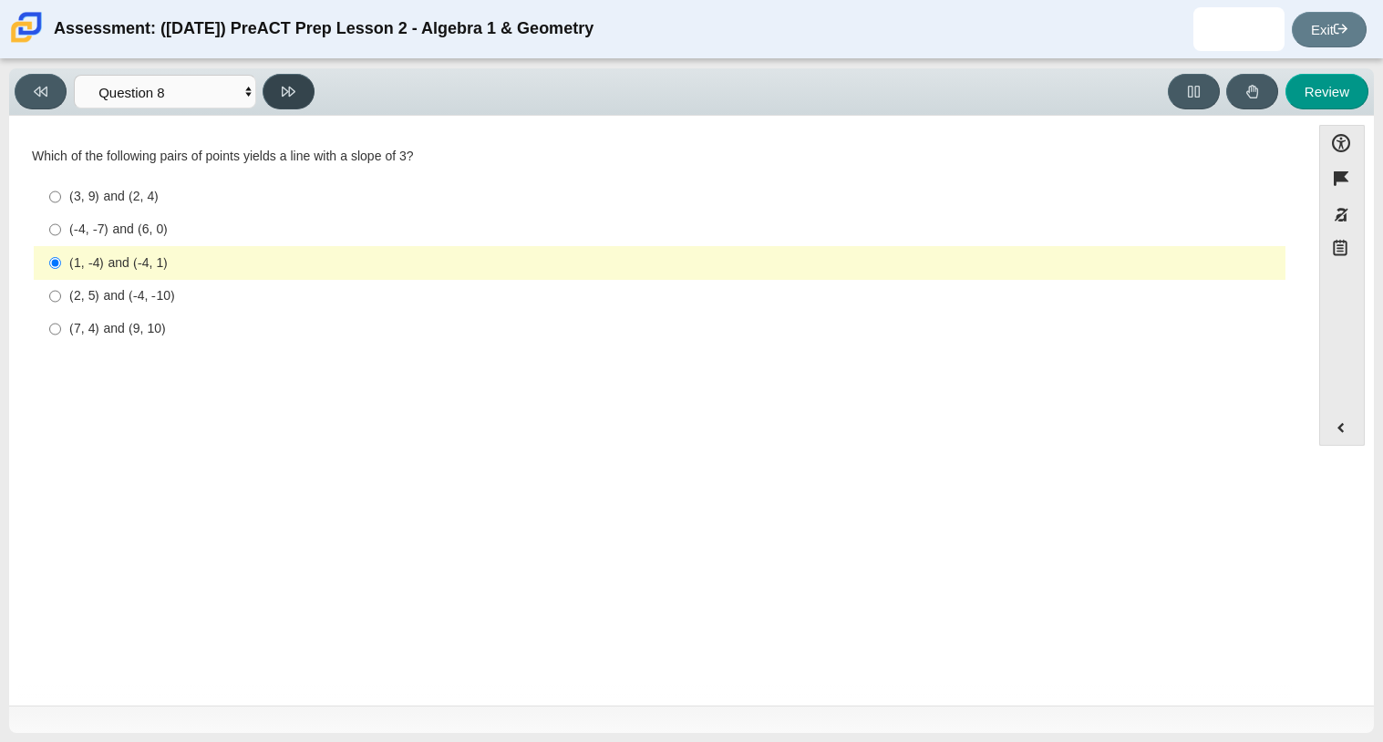
click at [289, 99] on button at bounding box center [289, 92] width 52 height 36
select select "489dcffd-4e6a-49cf-a9d6-ad1d4a911a4e"
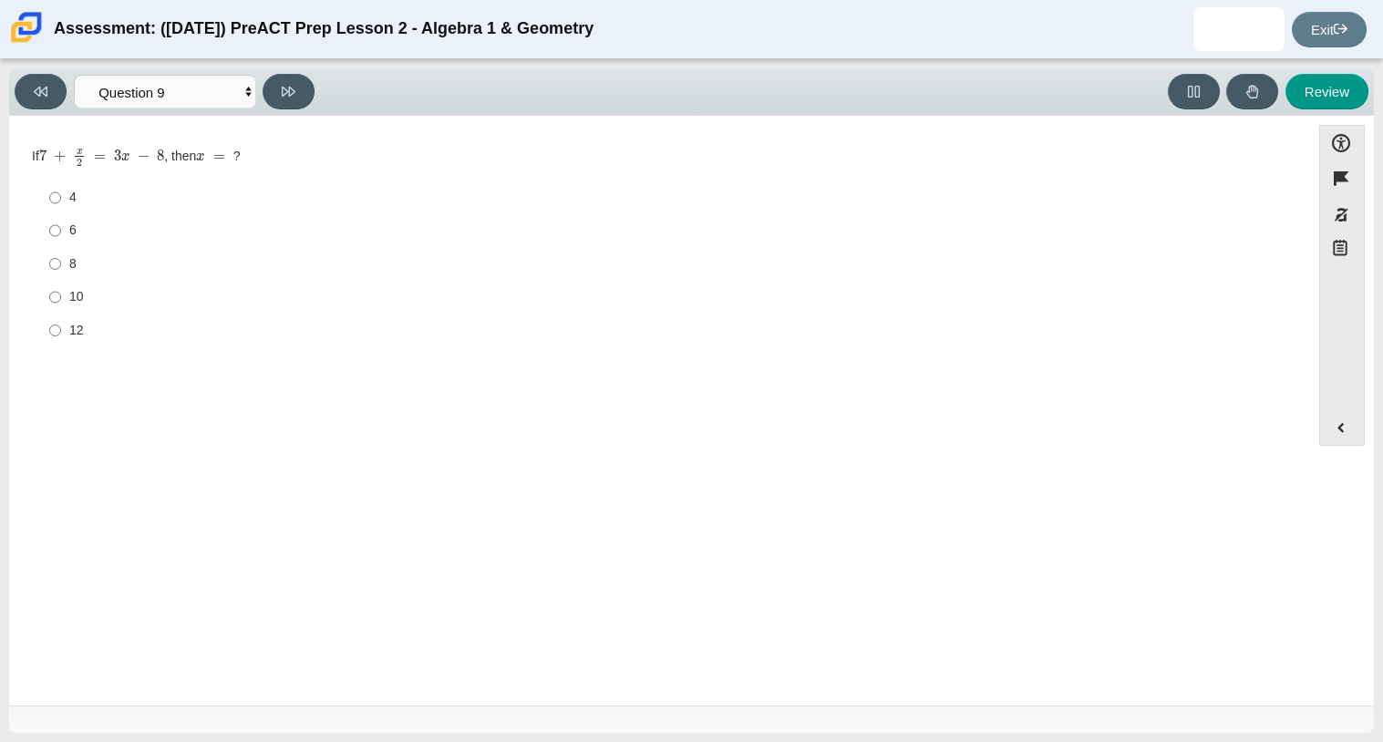
click at [70, 226] on div "6" at bounding box center [673, 231] width 1209 height 18
click at [61, 226] on input "6 6" at bounding box center [55, 230] width 12 height 33
radio input "true"
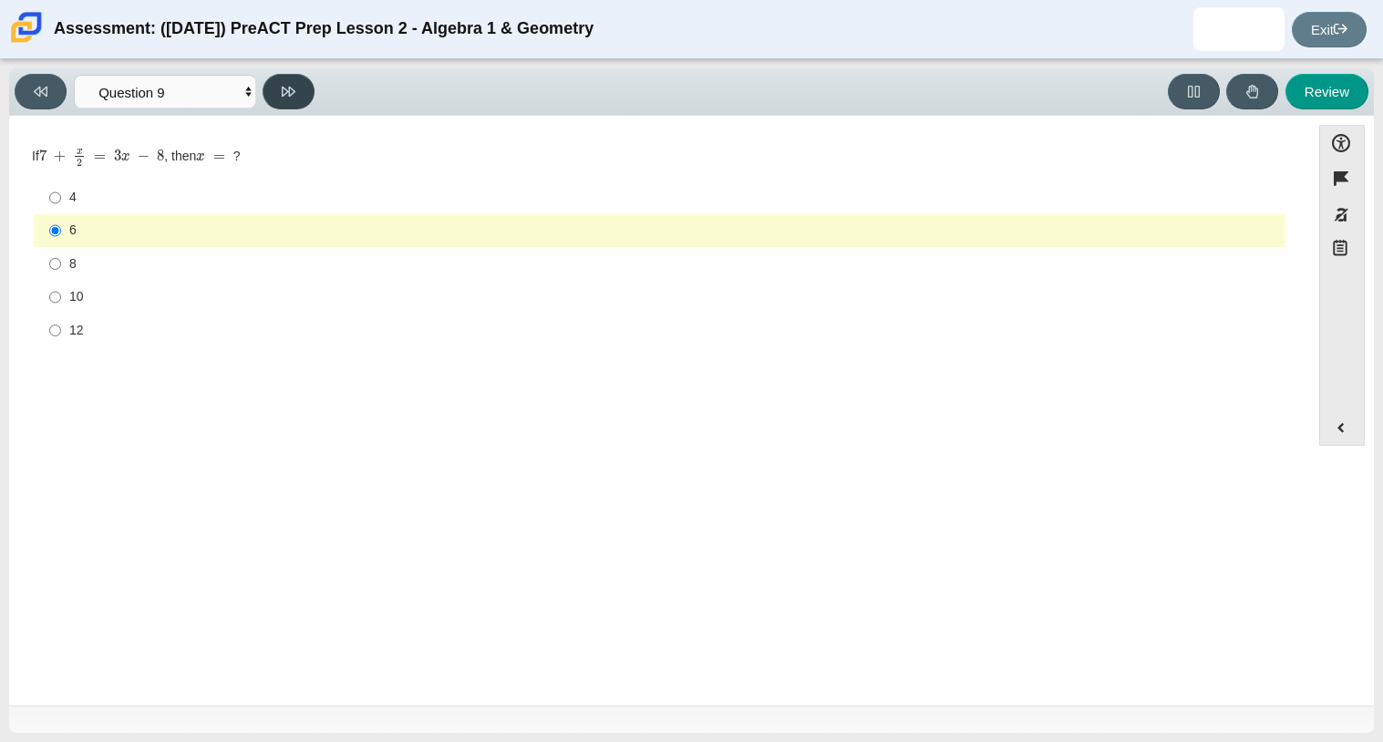
click at [297, 92] on button at bounding box center [289, 92] width 52 height 36
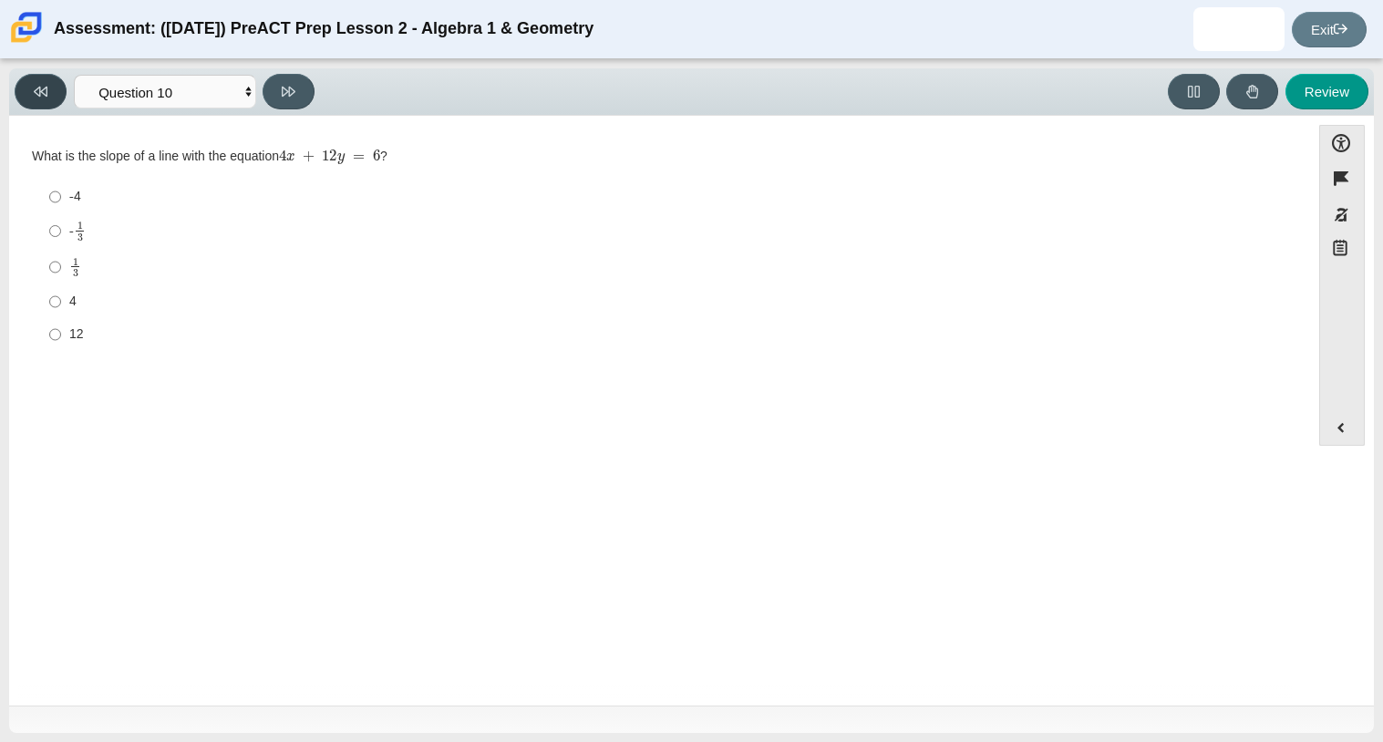
click at [30, 98] on button at bounding box center [41, 92] width 52 height 36
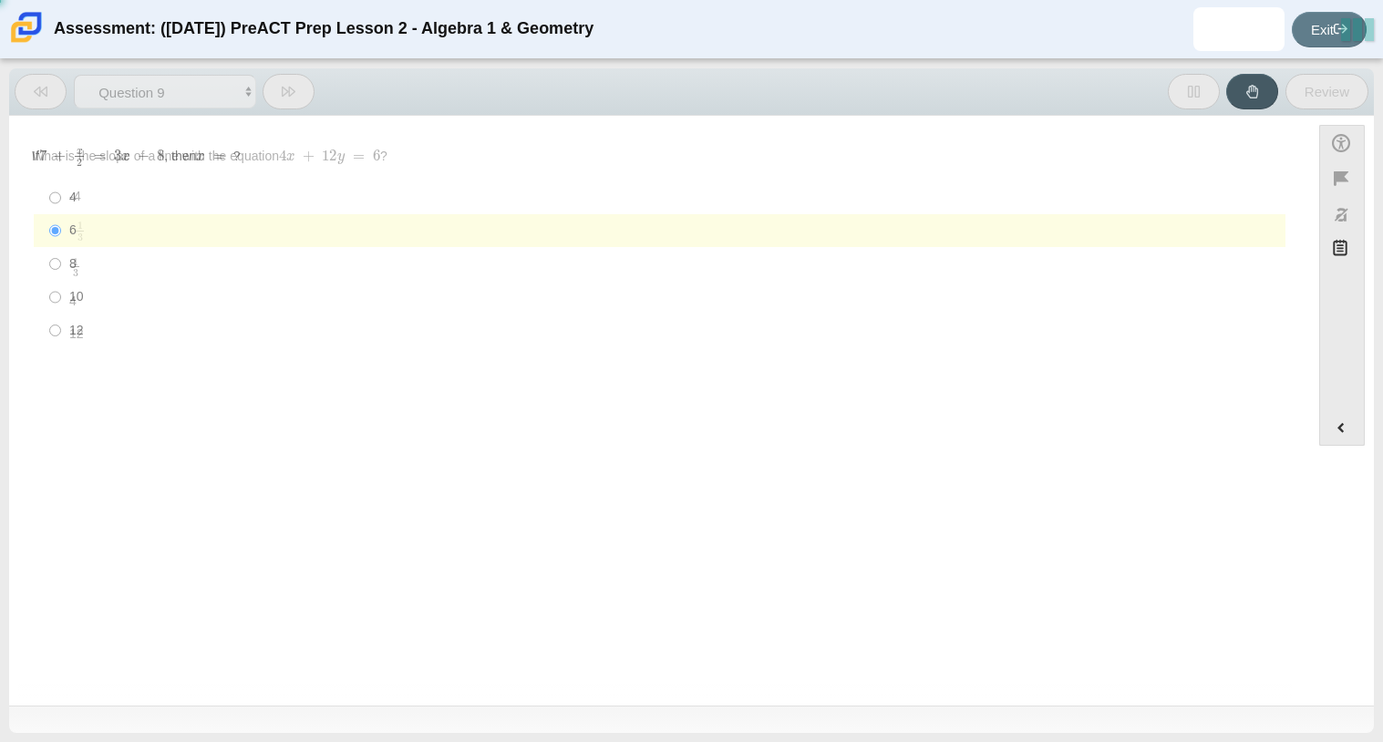
click at [30, 98] on button at bounding box center [41, 92] width 52 height 36
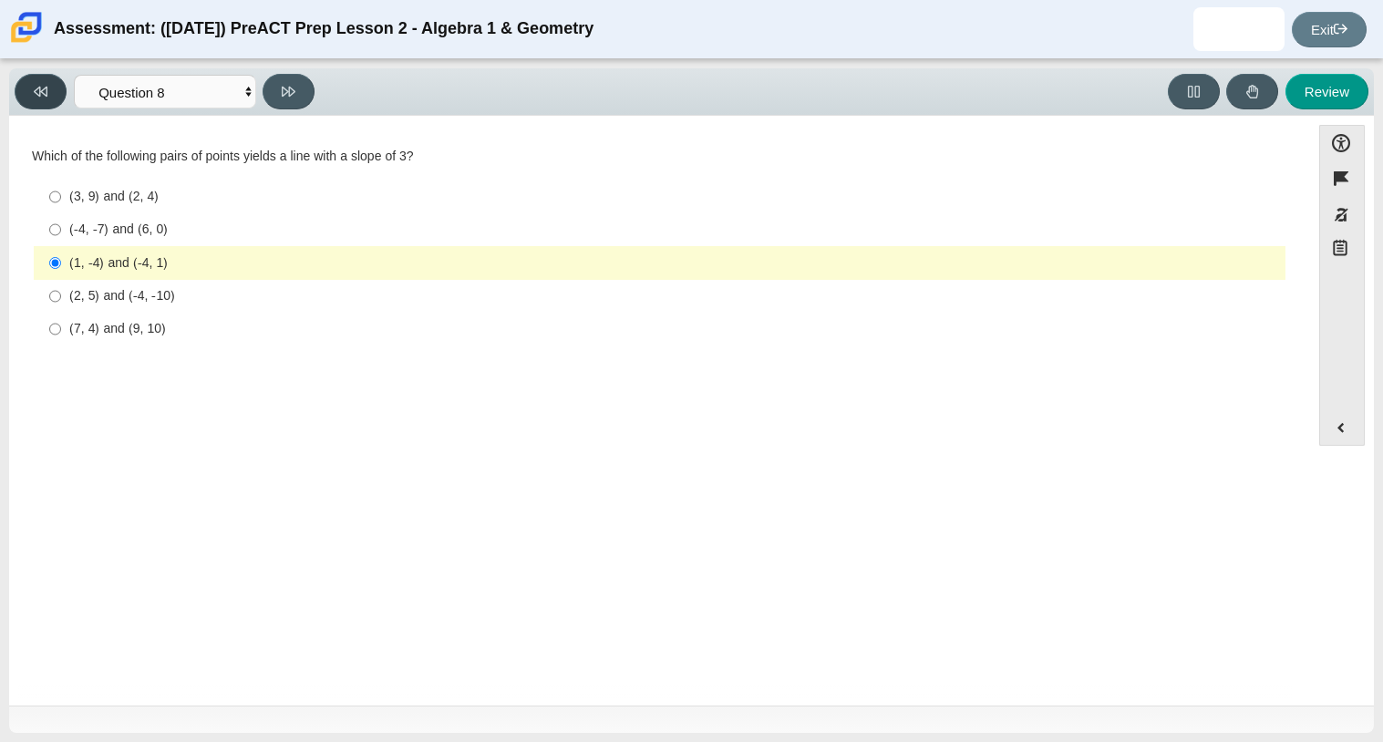
click at [30, 98] on button at bounding box center [41, 92] width 52 height 36
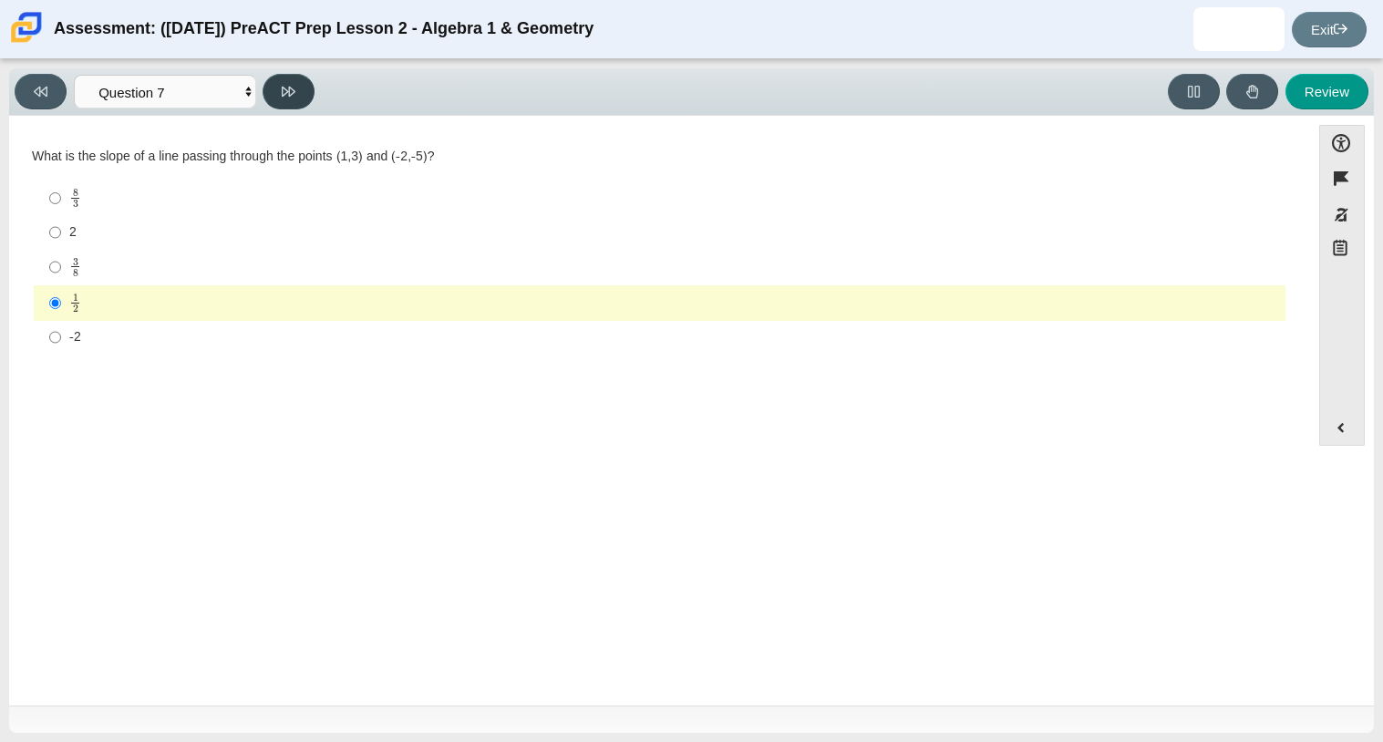
click at [274, 85] on button at bounding box center [289, 92] width 52 height 36
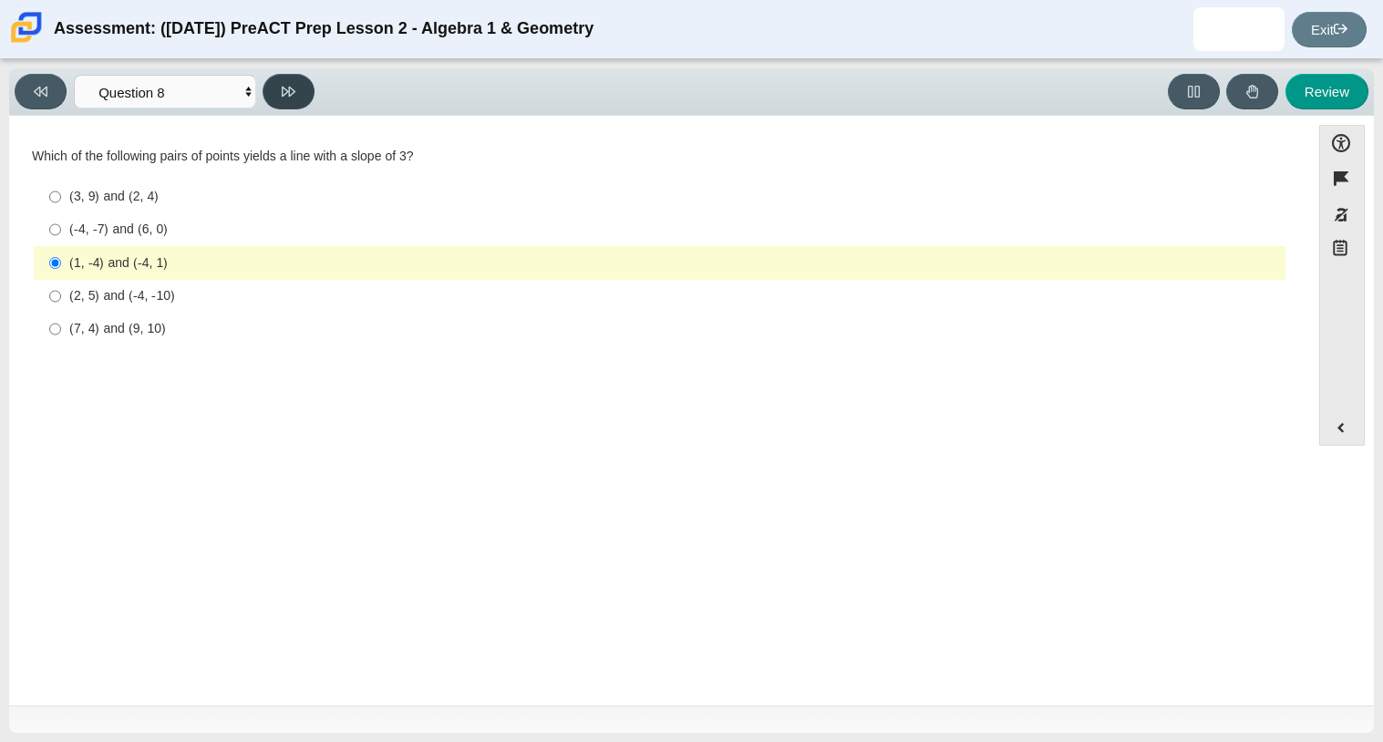
click at [291, 78] on button at bounding box center [289, 92] width 52 height 36
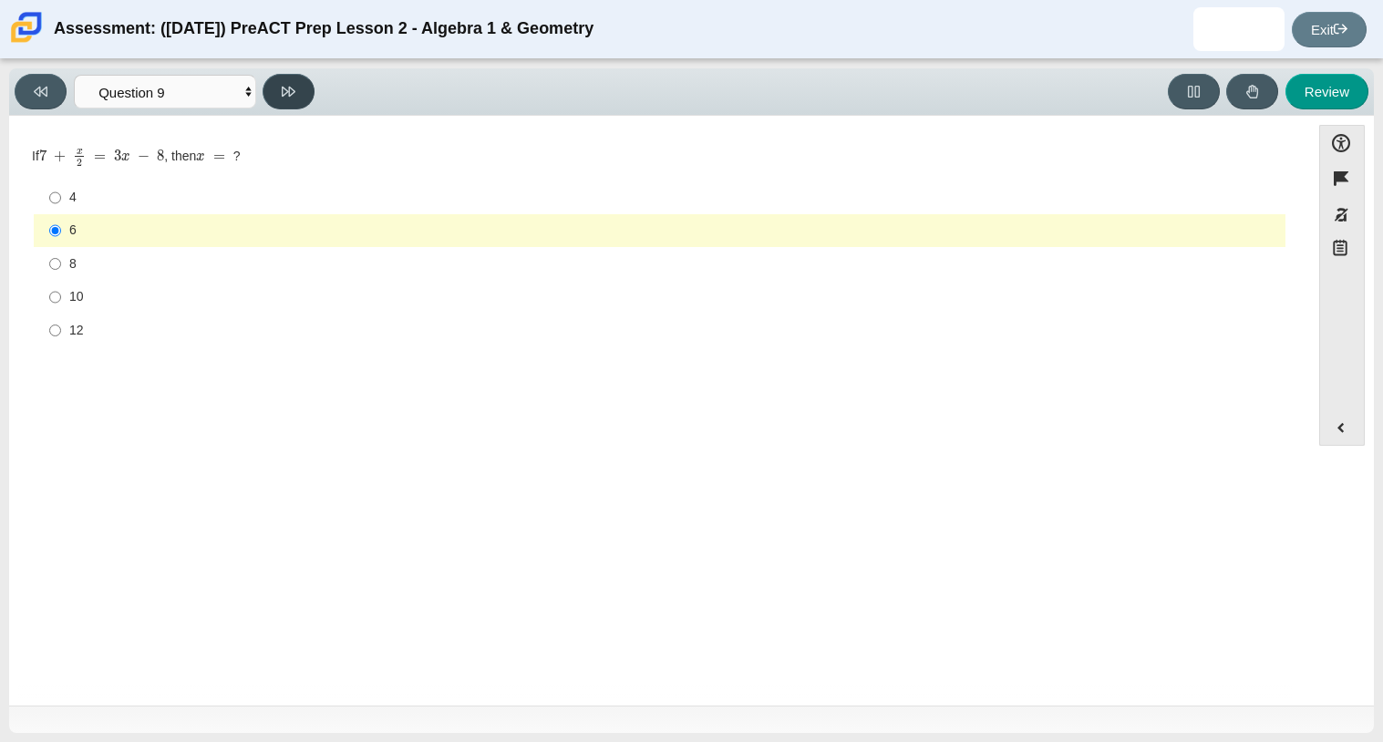
click at [280, 83] on button at bounding box center [289, 92] width 52 height 36
select select "210571de-36a6-4d8e-a361-ceff8ef801dc"
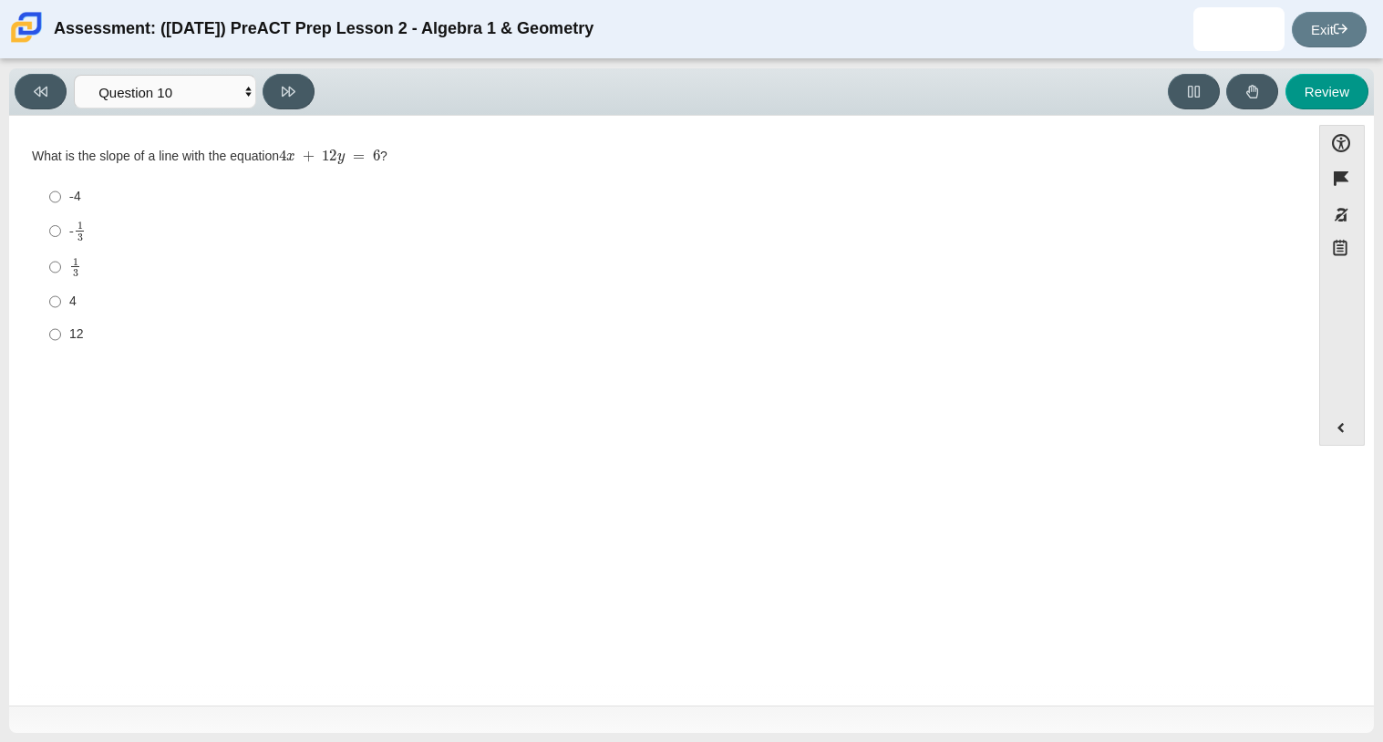
click at [44, 299] on label "4 4" at bounding box center [660, 301] width 1249 height 33
click at [49, 299] on input "4 4" at bounding box center [55, 301] width 12 height 33
radio input "true"
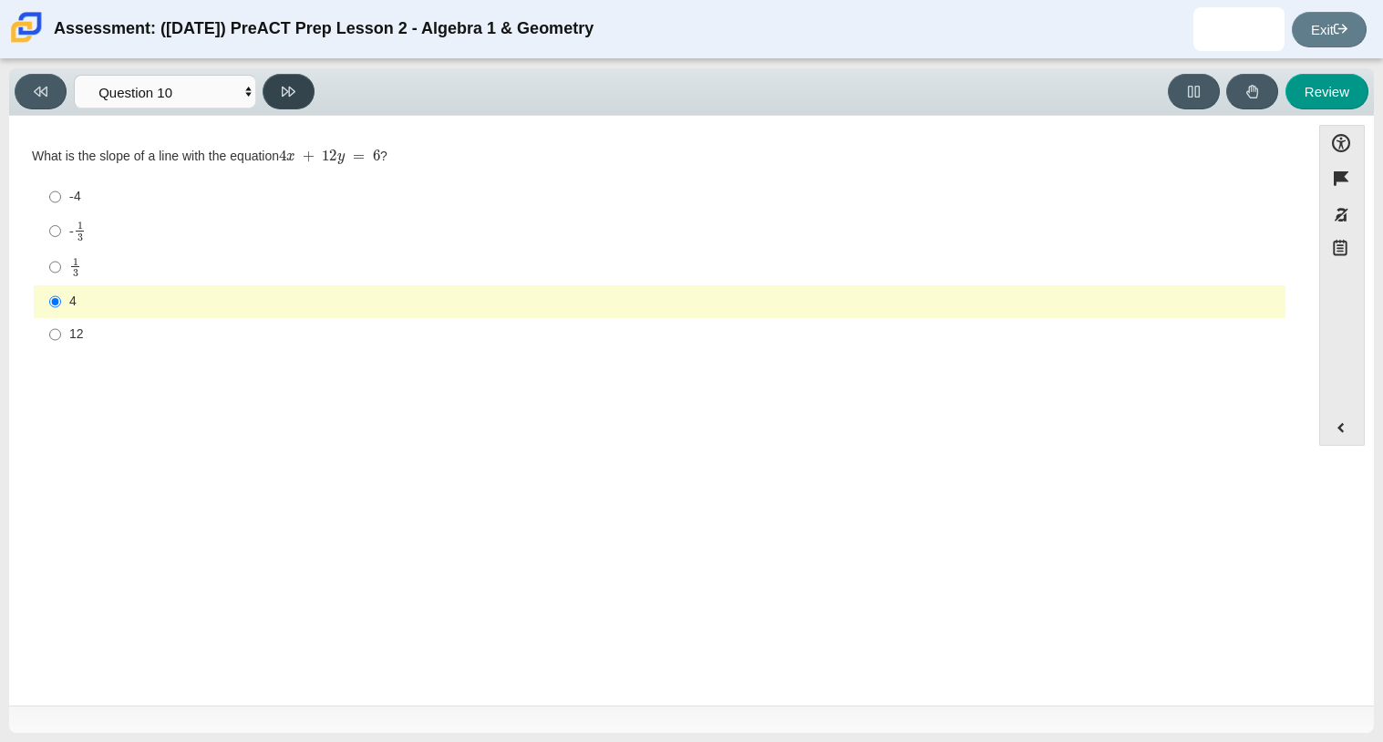
click at [294, 85] on icon at bounding box center [289, 92] width 14 height 14
select select "review"
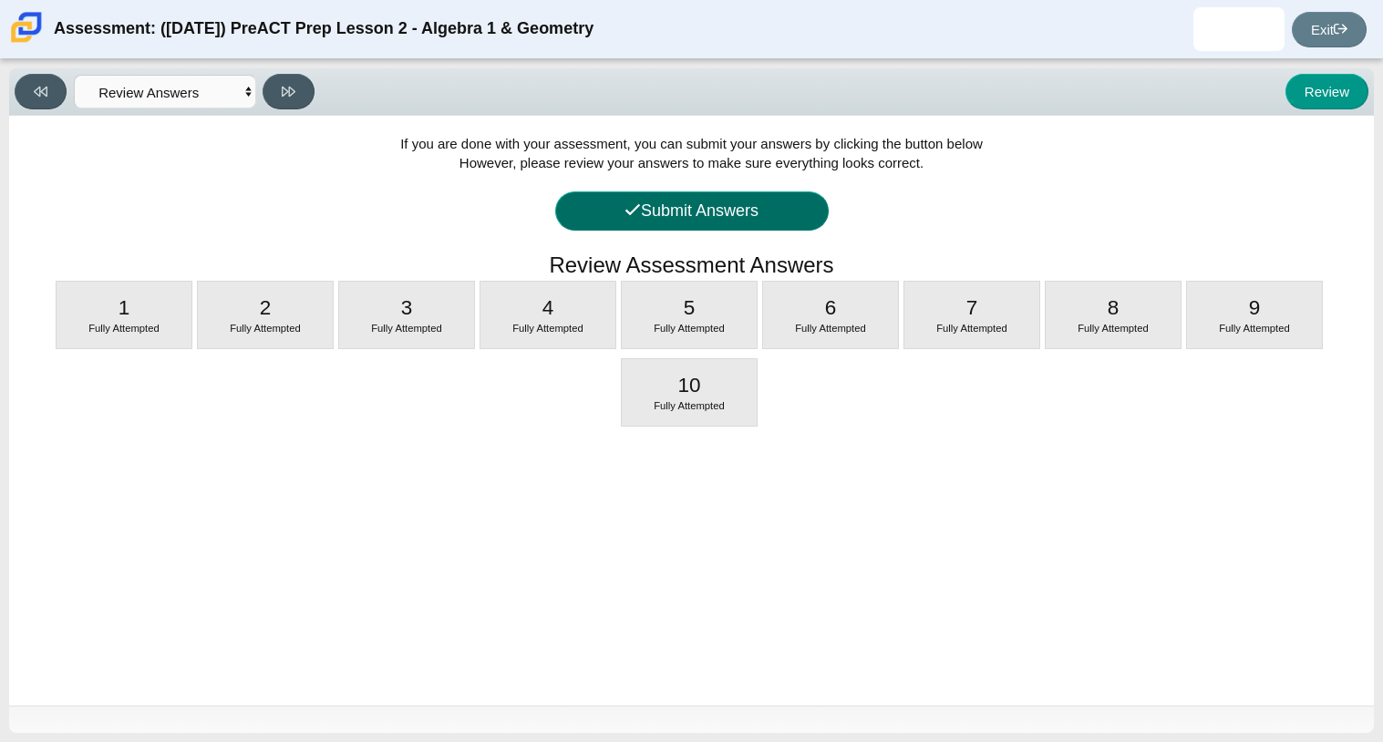
click at [686, 221] on button "Submit Answers" at bounding box center [692, 210] width 274 height 39
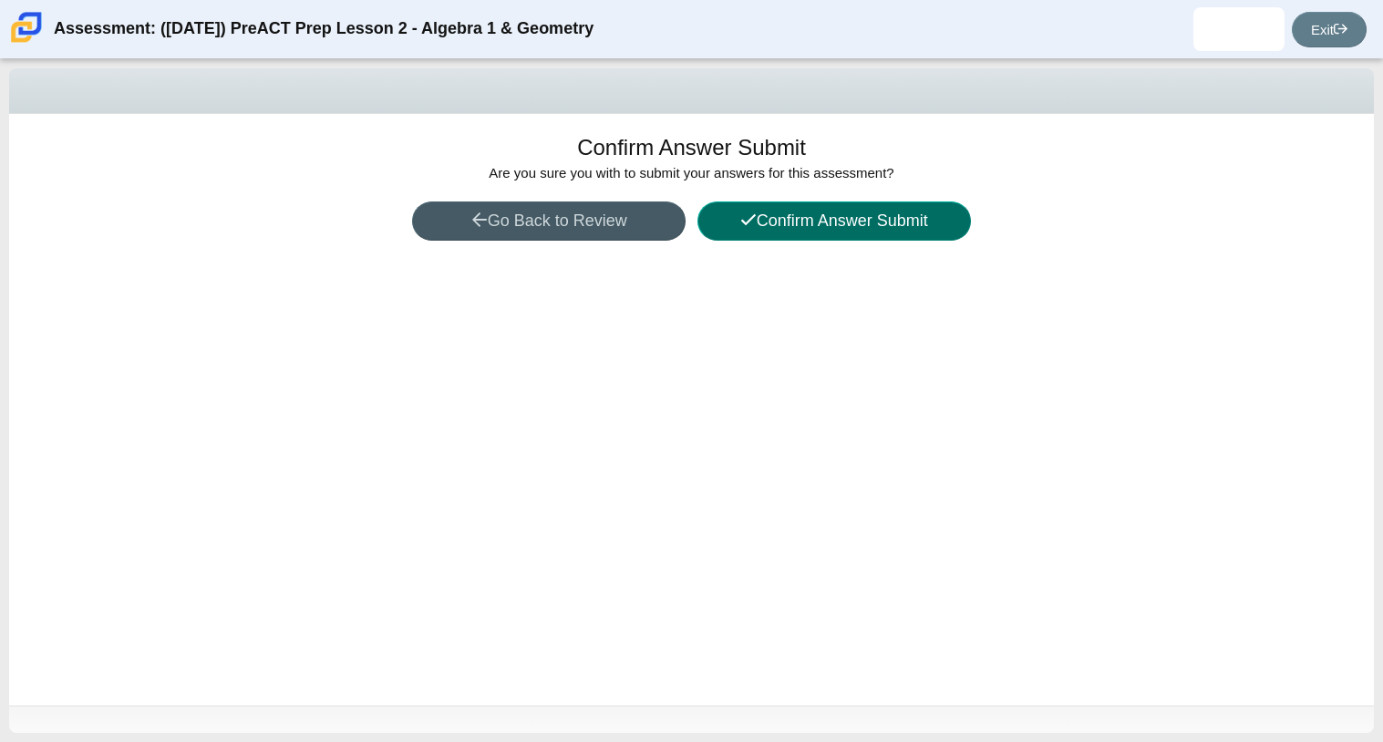
click at [785, 209] on button "Confirm Answer Submit" at bounding box center [834, 220] width 274 height 39
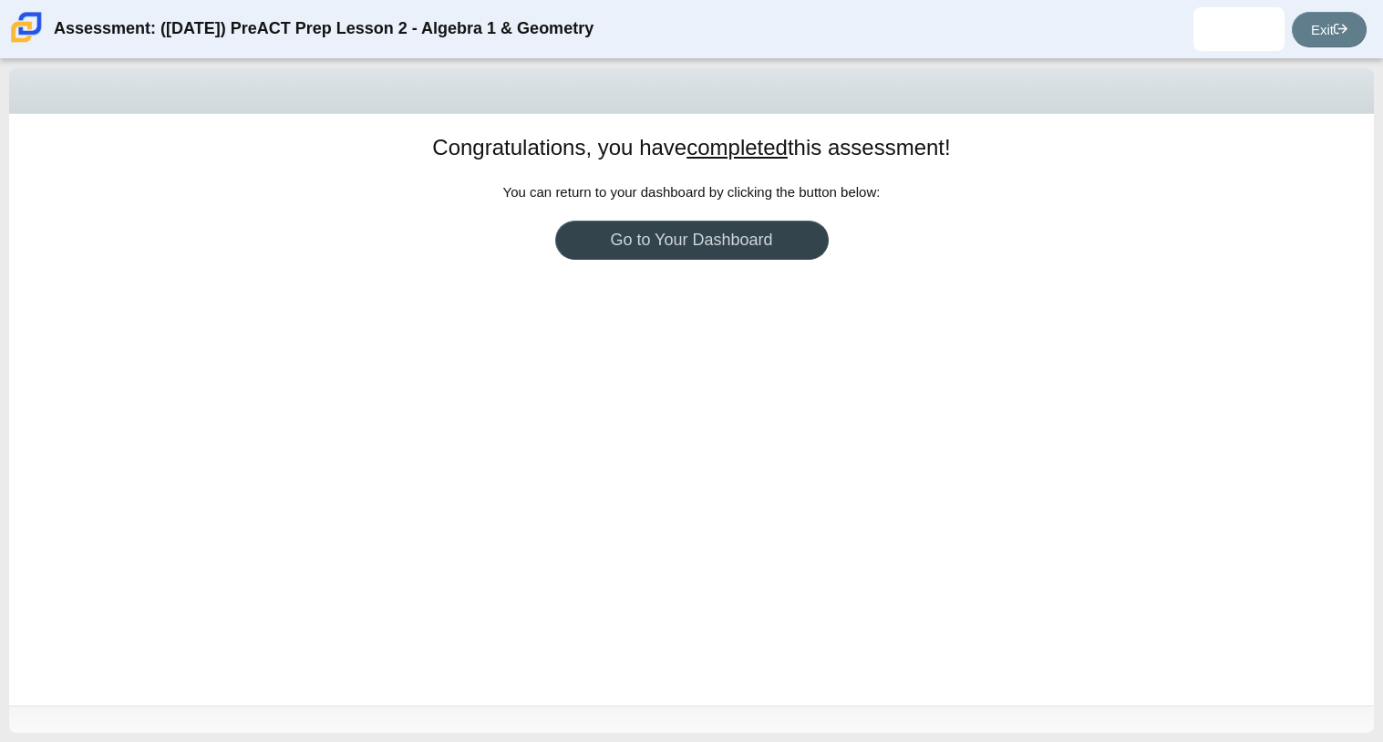
click at [695, 236] on link "Go to Your Dashboard" at bounding box center [692, 240] width 274 height 39
